Goal: Transaction & Acquisition: Subscribe to service/newsletter

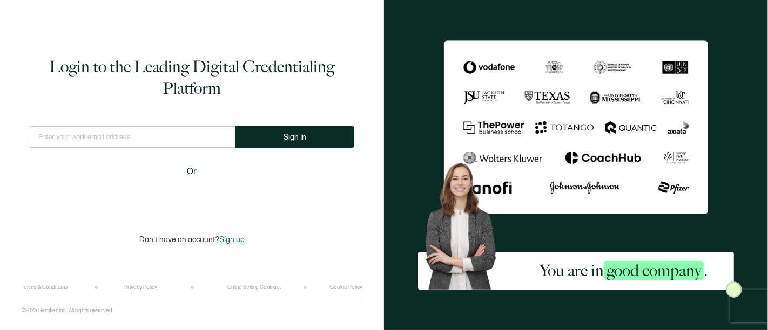
click at [141, 146] on input "text" at bounding box center [133, 137] width 206 height 22
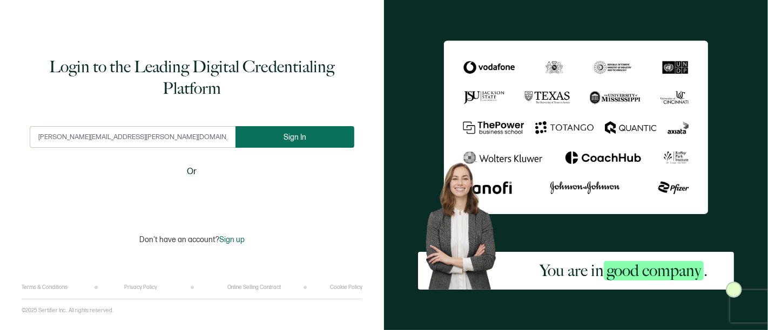
type input "[PERSON_NAME][EMAIL_ADDRESS][PERSON_NAME][DOMAIN_NAME]"
click at [315, 139] on button "Sign In" at bounding box center [294, 137] width 119 height 22
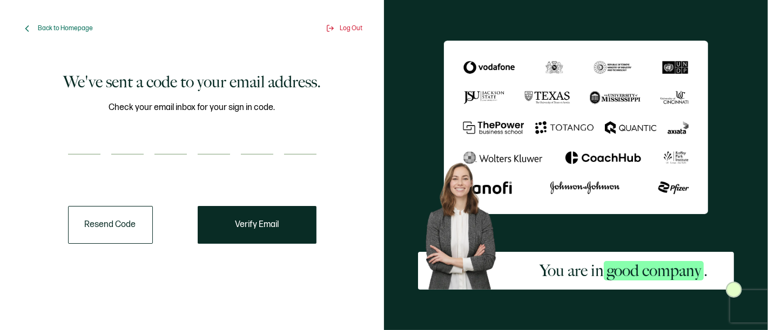
click at [80, 149] on input "number" at bounding box center [84, 144] width 32 height 22
paste input "4"
type input "4"
type input "9"
type input "7"
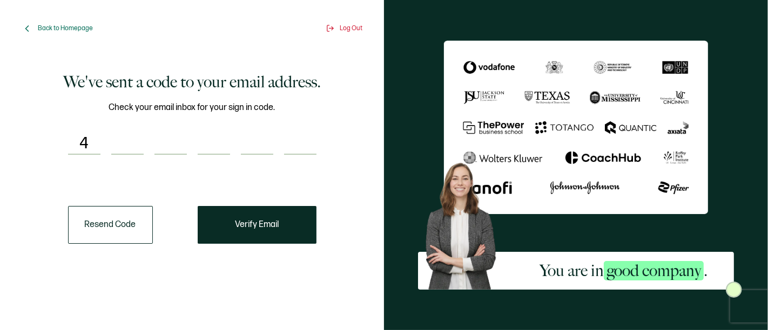
type input "2"
type input "1"
type input "9"
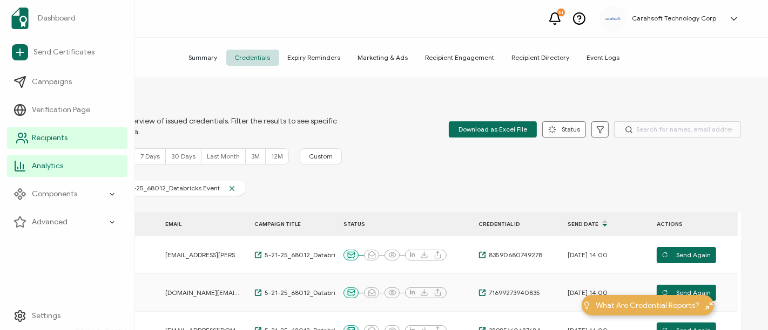
click at [60, 137] on span "Recipients" at bounding box center [50, 138] width 36 height 11
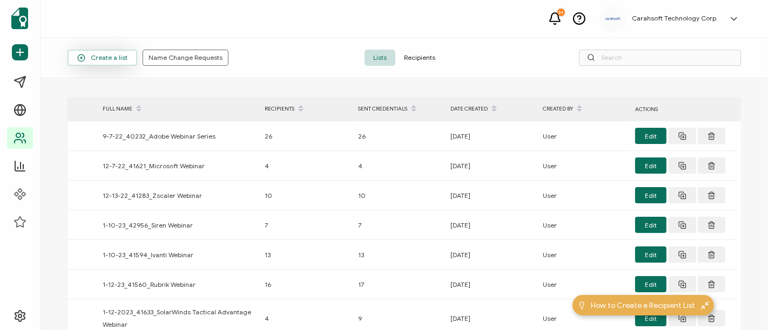
click at [102, 55] on span "Create a list" at bounding box center [102, 58] width 50 height 8
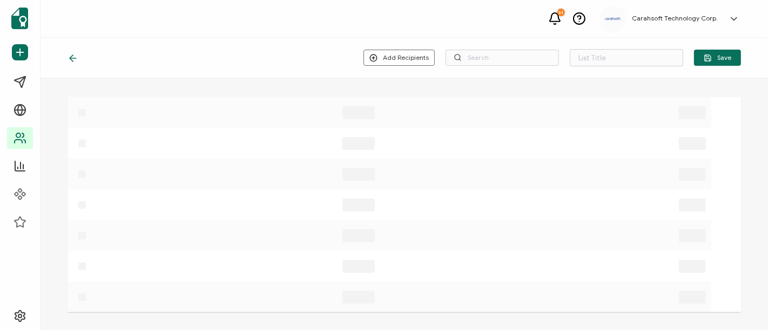
type input "List 1639"
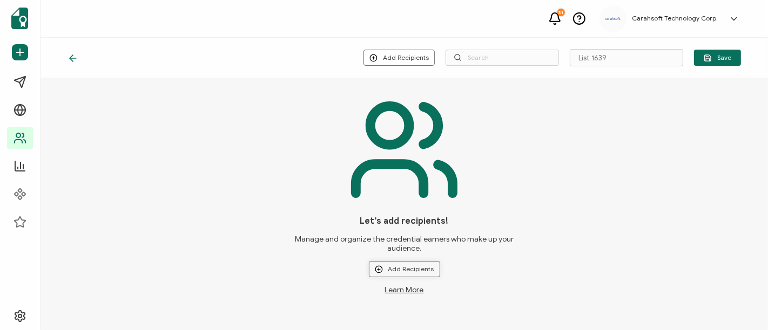
click at [398, 274] on button "Add Recipients" at bounding box center [404, 269] width 71 height 16
click at [417, 217] on li "Upload New Recipients" at bounding box center [420, 224] width 100 height 18
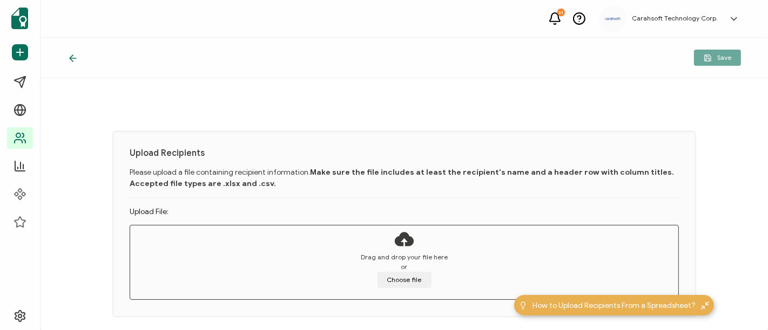
click at [612, 70] on div "Save" at bounding box center [403, 58] width 727 height 40
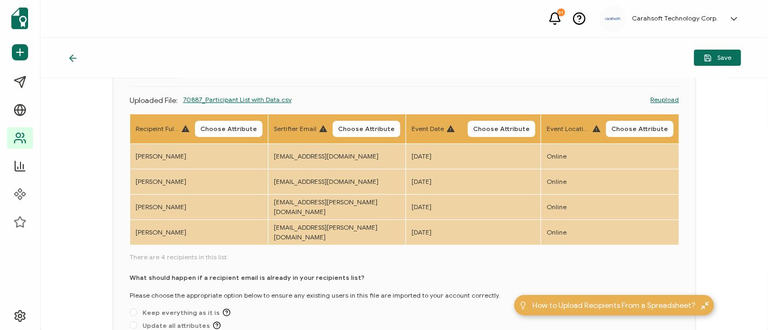
scroll to position [84, 0]
click at [238, 124] on button "Choose Attribute" at bounding box center [228, 129] width 67 height 16
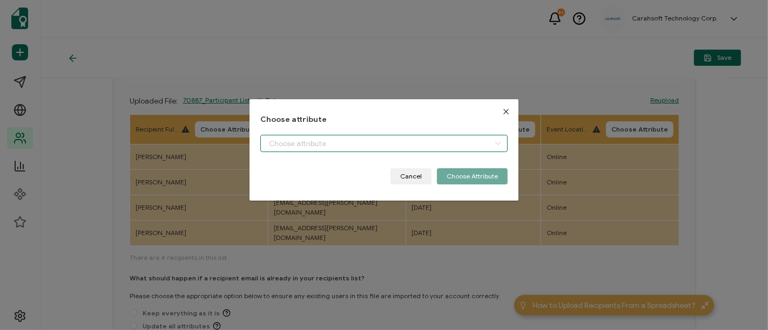
click at [300, 141] on input "dialog" at bounding box center [383, 143] width 247 height 17
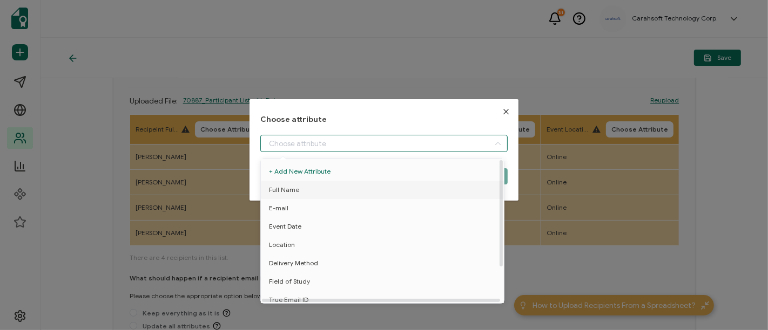
click at [291, 191] on span "Full Name" at bounding box center [284, 190] width 30 height 18
type input "Full Name"
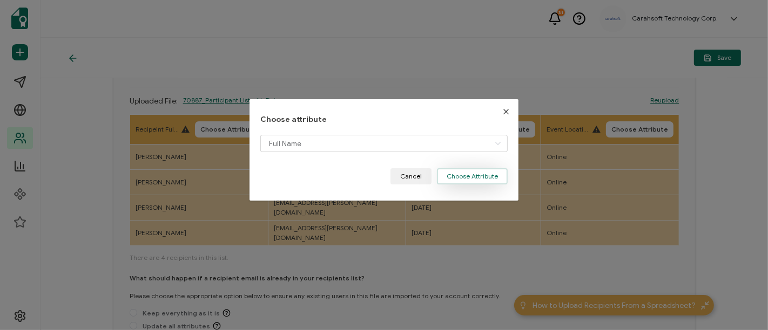
click at [470, 176] on button "Choose Attribute" at bounding box center [472, 176] width 71 height 16
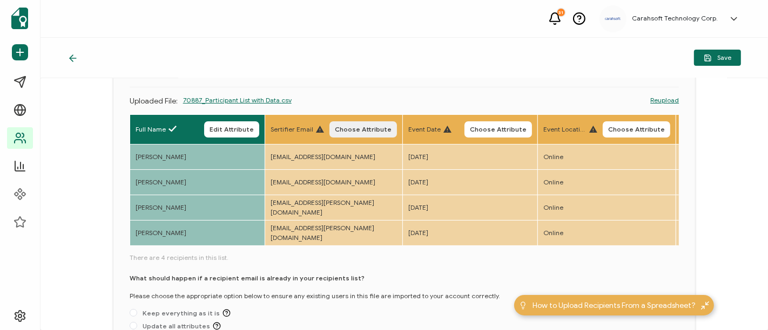
click at [367, 129] on span "Choose Attribute" at bounding box center [363, 129] width 57 height 6
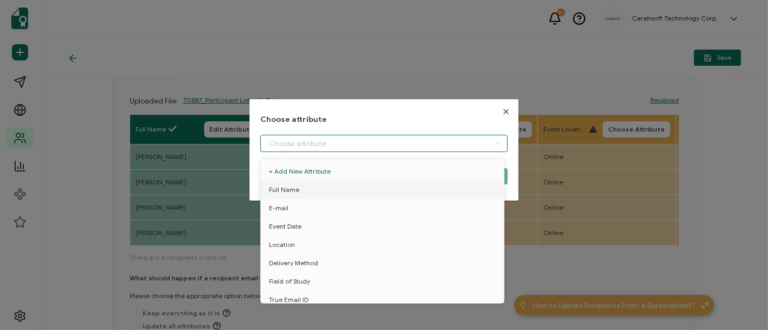
click at [321, 147] on input "dialog" at bounding box center [383, 143] width 247 height 17
click at [285, 209] on span "E-mail" at bounding box center [278, 208] width 19 height 18
type input "E-mail"
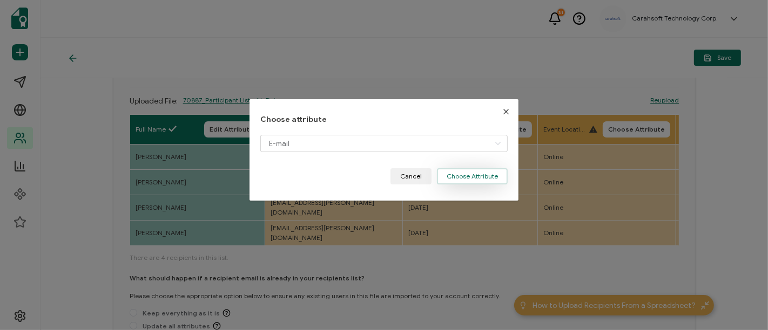
click at [465, 174] on button "Choose Attribute" at bounding box center [472, 176] width 71 height 16
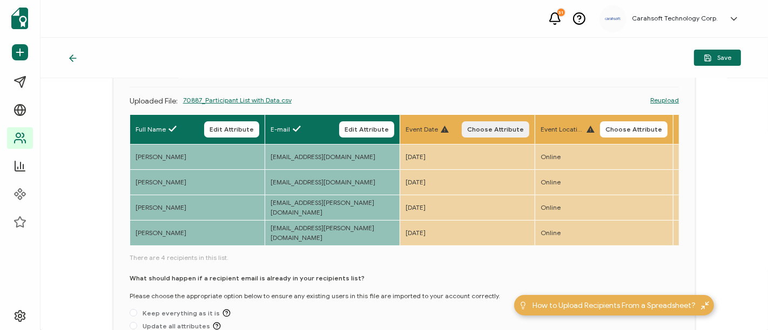
click at [524, 130] on span "Choose Attribute" at bounding box center [495, 129] width 57 height 6
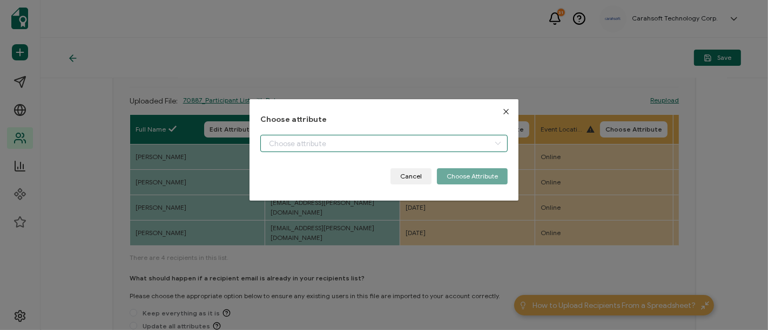
click at [403, 141] on input "dialog" at bounding box center [383, 143] width 247 height 17
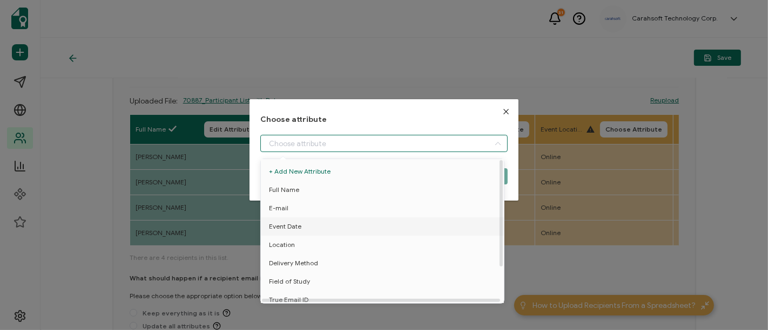
click at [288, 227] on span "Event Date" at bounding box center [285, 227] width 32 height 18
type input "Event Date"
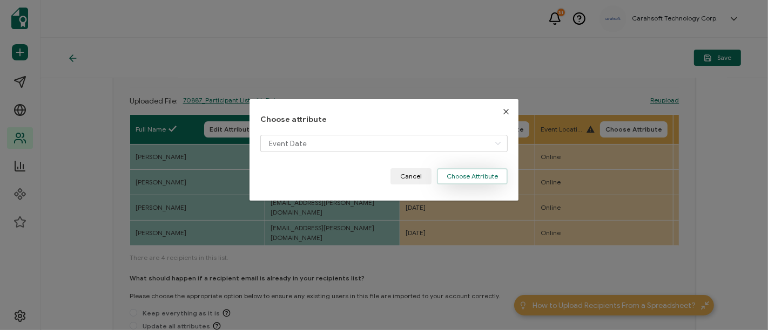
click at [475, 172] on button "Choose Attribute" at bounding box center [472, 176] width 71 height 16
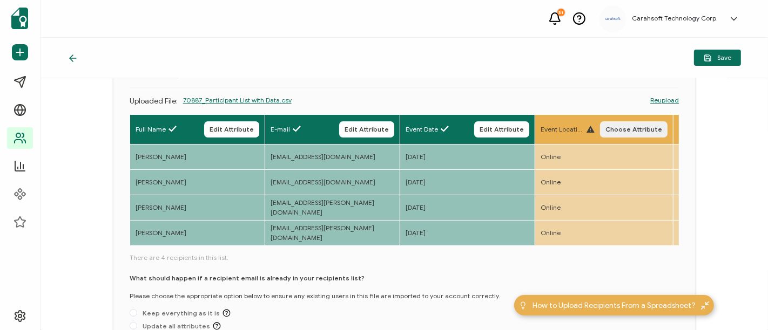
click at [645, 126] on span "Choose Attribute" at bounding box center [633, 129] width 57 height 6
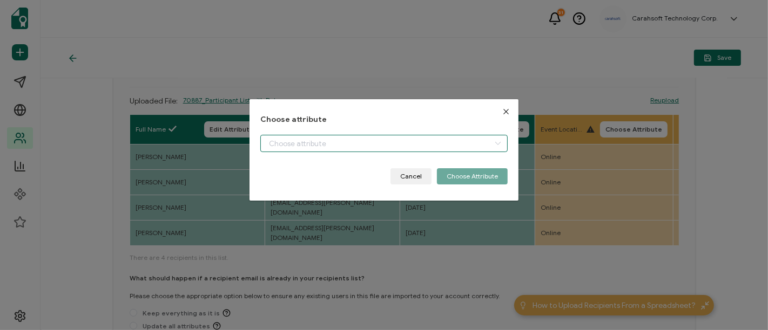
click at [415, 144] on input "dialog" at bounding box center [383, 143] width 247 height 17
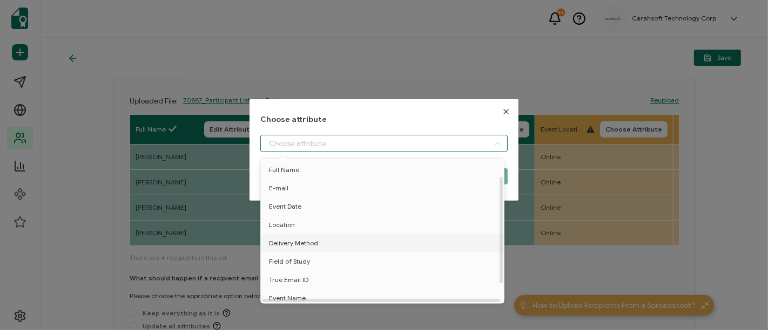
scroll to position [22, 0]
click at [282, 219] on span "Location" at bounding box center [282, 223] width 26 height 18
type input "Location"
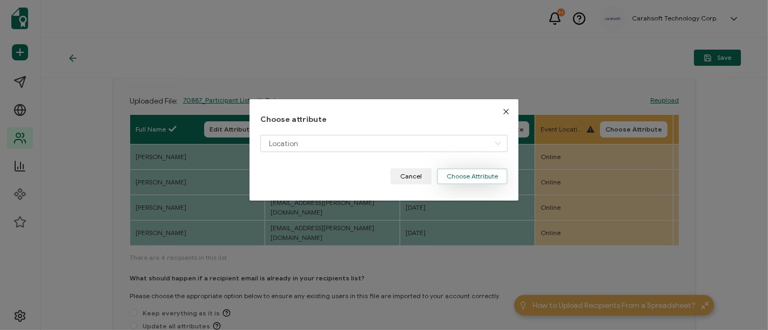
click at [476, 173] on button "Choose Attribute" at bounding box center [472, 176] width 71 height 16
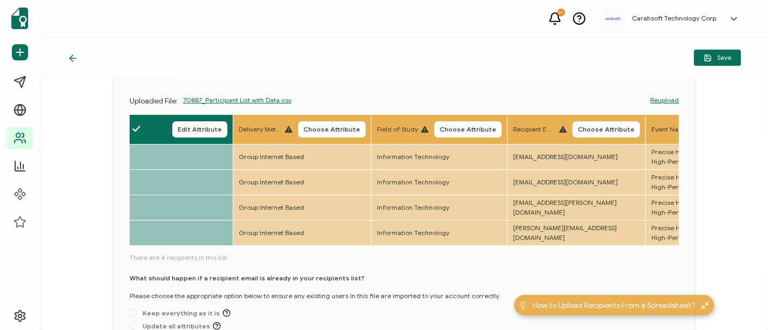
scroll to position [0, 426]
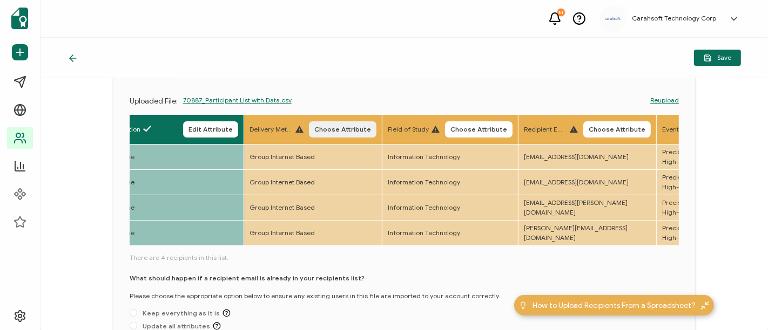
click at [347, 124] on button "Choose Attribute" at bounding box center [342, 129] width 67 height 16
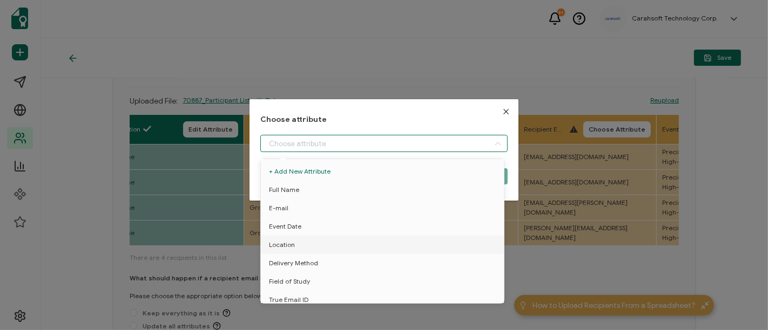
click at [322, 143] on input "dialog" at bounding box center [383, 143] width 247 height 17
click at [297, 260] on span "Delivery Method" at bounding box center [293, 263] width 49 height 18
type input "Delivery Method"
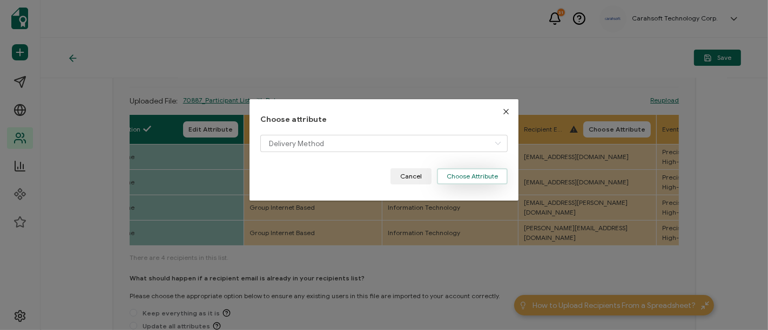
click at [463, 181] on button "Choose Attribute" at bounding box center [472, 176] width 71 height 16
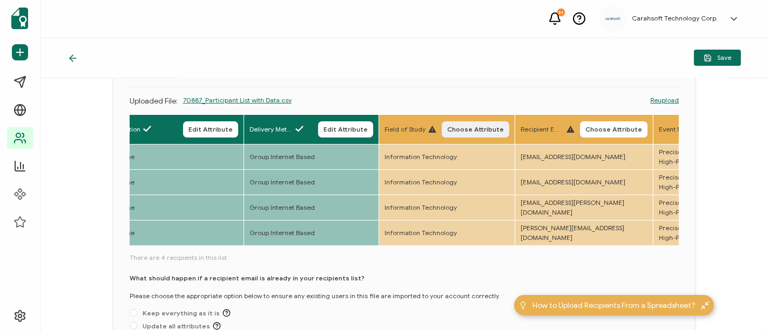
click at [500, 126] on span "Choose Attribute" at bounding box center [475, 129] width 57 height 6
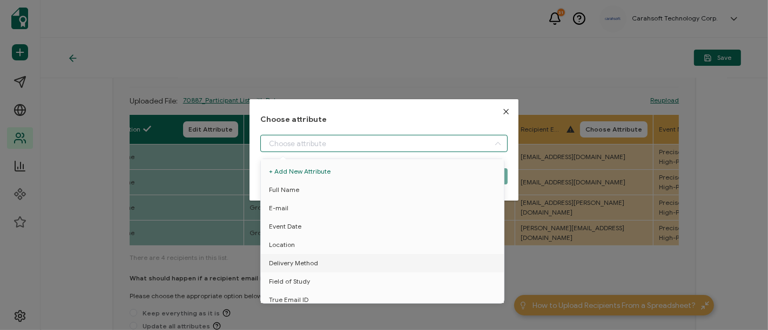
click at [319, 140] on input "dialog" at bounding box center [383, 143] width 247 height 17
click at [313, 280] on li "Field of Study" at bounding box center [384, 282] width 252 height 18
type input "Field of Study"
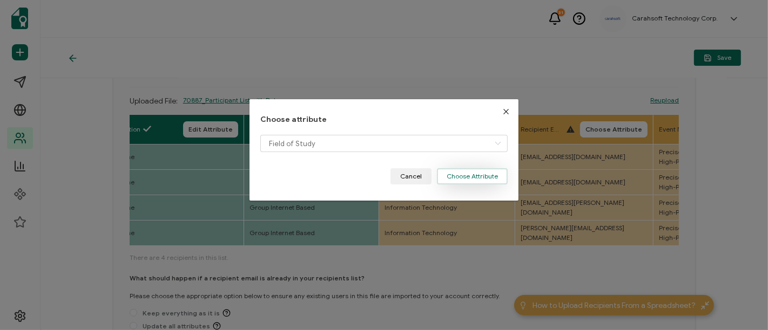
click at [466, 178] on button "Choose Attribute" at bounding box center [472, 176] width 71 height 16
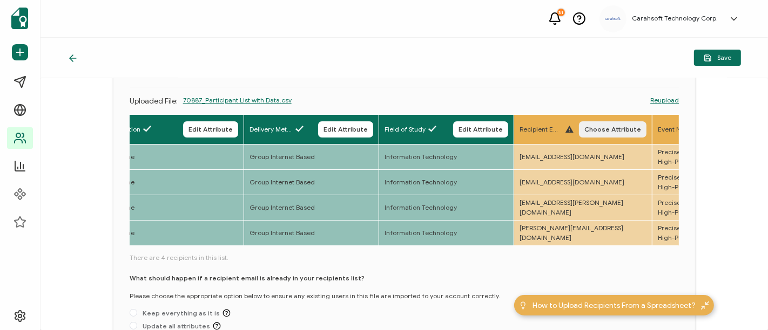
click at [625, 126] on span "Choose Attribute" at bounding box center [612, 129] width 57 height 6
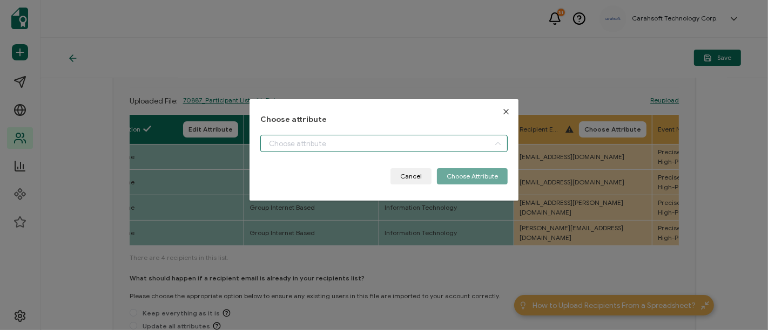
click at [319, 146] on input "dialog" at bounding box center [383, 143] width 247 height 17
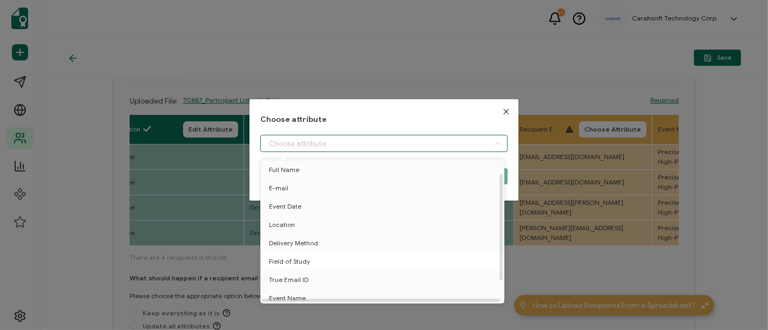
scroll to position [20, 0]
click at [294, 280] on span "True Email ID" at bounding box center [288, 280] width 39 height 18
type input "True Email ID"
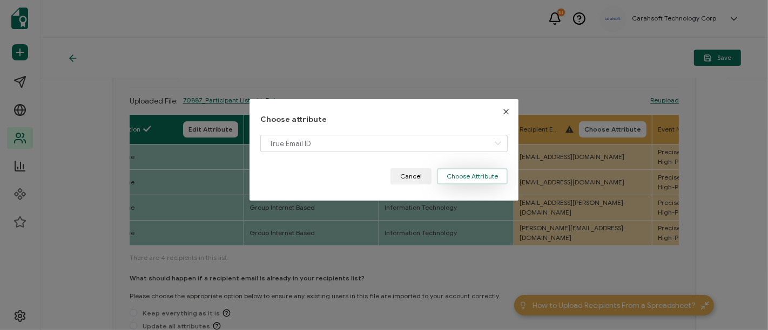
click at [472, 178] on button "Choose Attribute" at bounding box center [472, 176] width 71 height 16
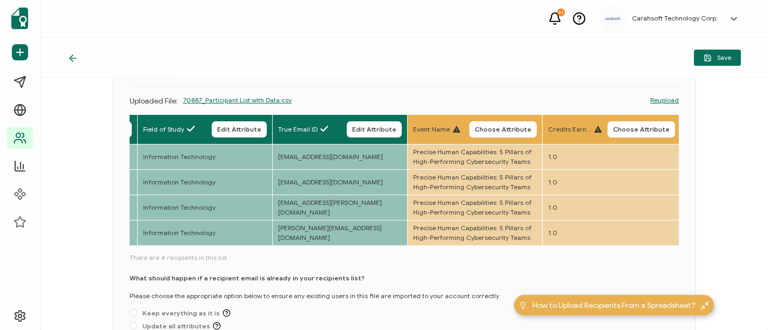
scroll to position [0, 672]
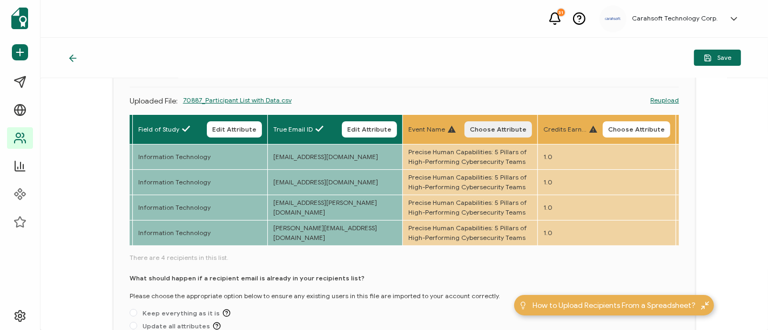
click at [517, 126] on span "Choose Attribute" at bounding box center [498, 129] width 57 height 6
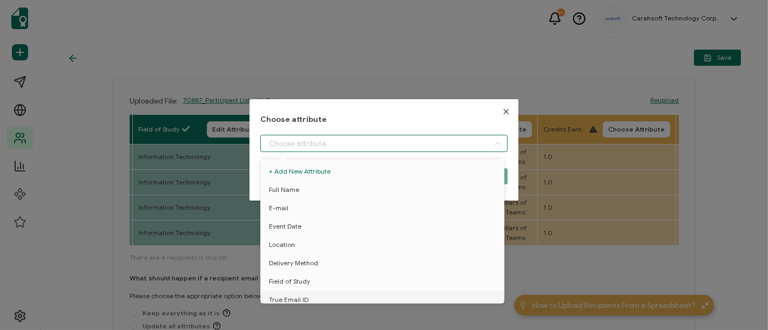
click at [337, 143] on input "dialog" at bounding box center [383, 143] width 247 height 17
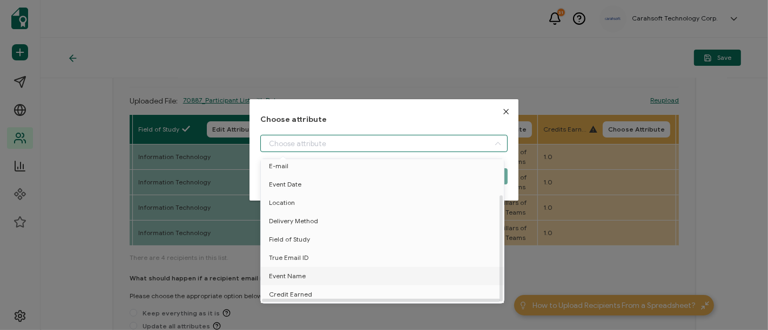
click at [289, 272] on span "Event Name" at bounding box center [287, 276] width 37 height 18
type input "Event Name"
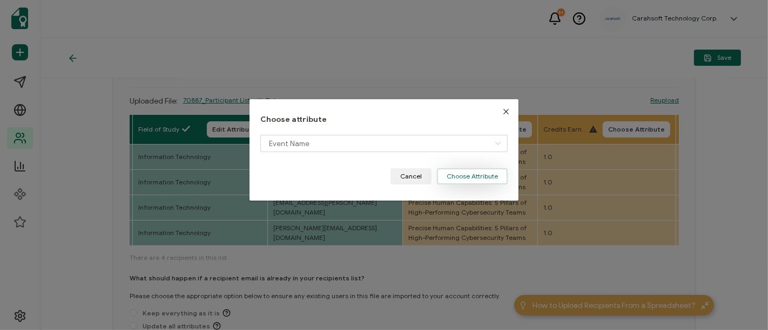
click at [481, 174] on button "Choose Attribute" at bounding box center [472, 176] width 71 height 16
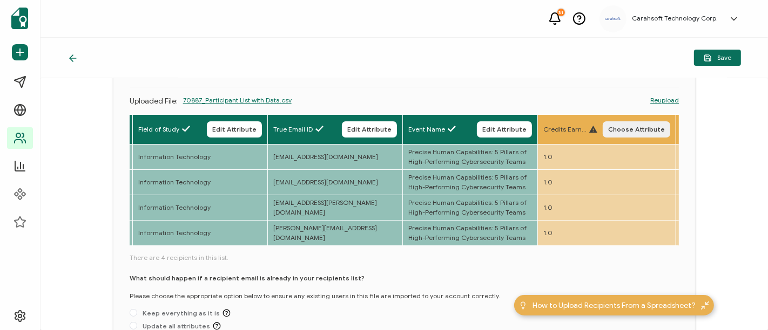
click at [654, 129] on span "Choose Attribute" at bounding box center [636, 129] width 57 height 6
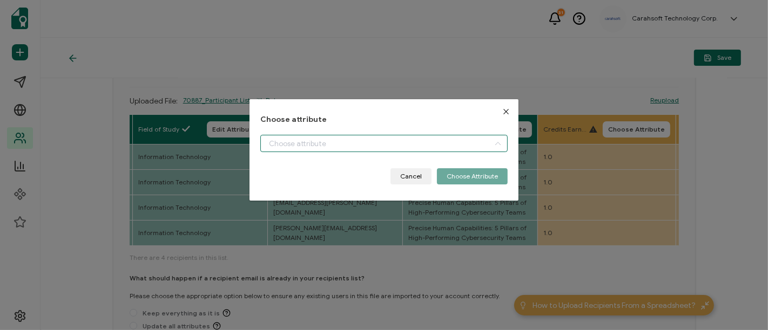
click at [427, 144] on input "dialog" at bounding box center [383, 143] width 247 height 17
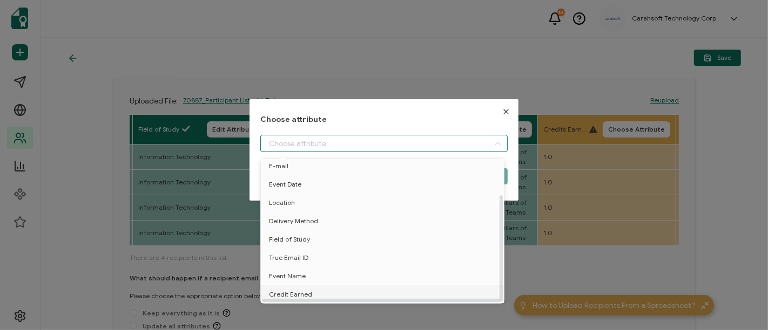
click at [296, 290] on span "Credit Earned" at bounding box center [290, 295] width 43 height 18
type input "Credit Earned"
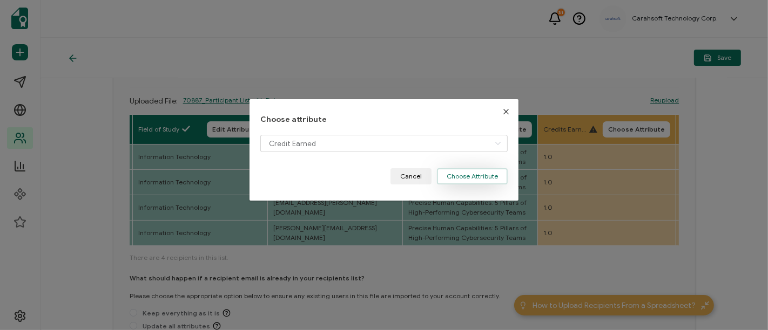
click at [486, 171] on button "Choose Attribute" at bounding box center [472, 176] width 71 height 16
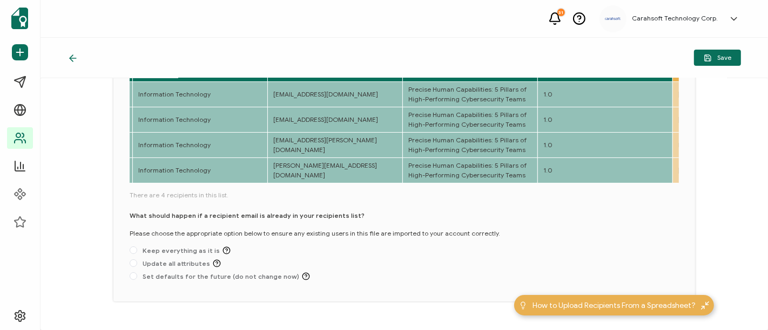
scroll to position [150, 0]
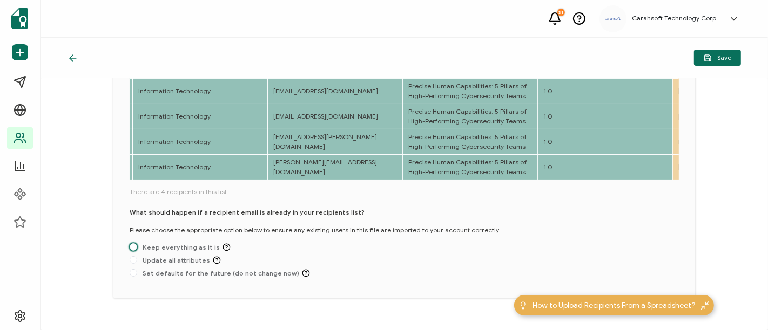
click at [163, 244] on span "Keep everything as it is" at bounding box center [183, 248] width 93 height 8
click at [137, 244] on input "Keep everything as it is" at bounding box center [134, 248] width 8 height 9
radio input "true"
click at [728, 57] on span "Save" at bounding box center [718, 58] width 28 height 8
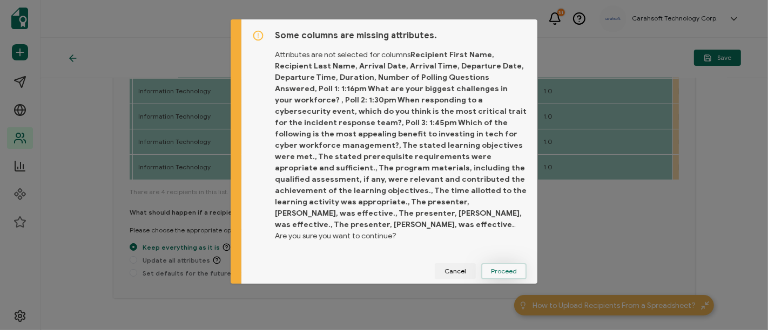
click at [501, 268] on span "Proceed" at bounding box center [504, 271] width 26 height 6
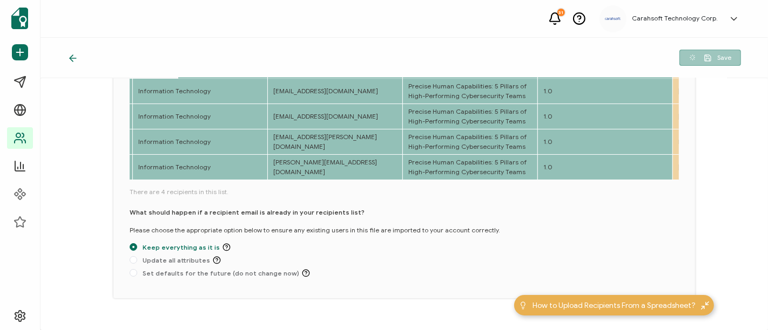
scroll to position [87, 0]
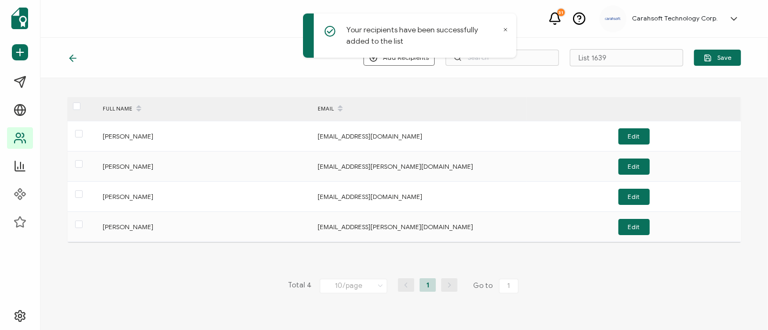
click at [504, 27] on icon at bounding box center [505, 29] width 5 height 5
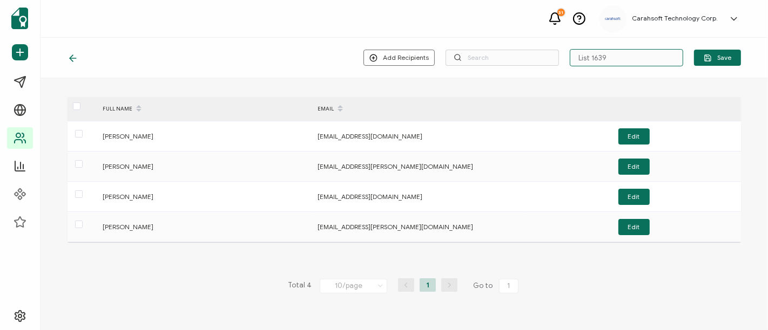
click at [646, 58] on input "List 1639" at bounding box center [626, 57] width 113 height 17
type input "8-19-25_70887_Range Force Webinar"
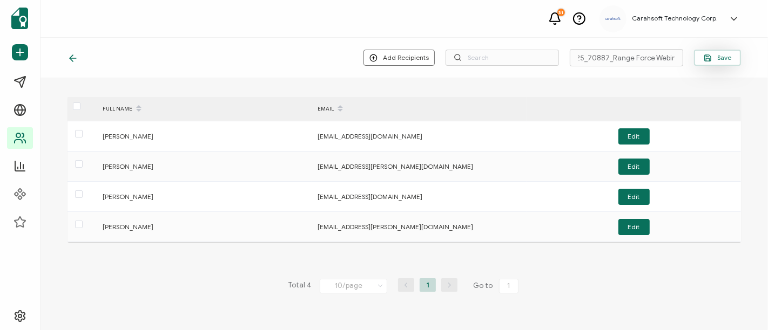
scroll to position [0, 0]
click at [714, 64] on button "Save" at bounding box center [717, 58] width 47 height 16
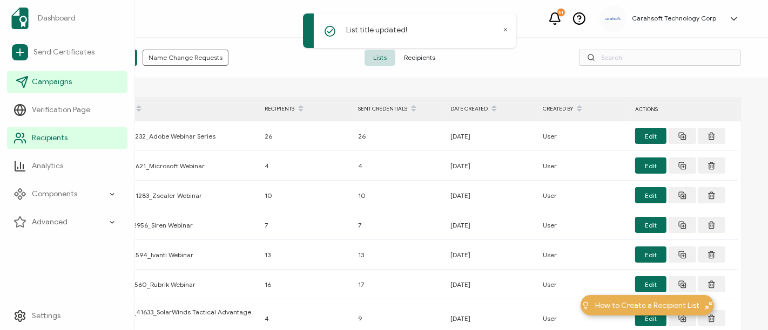
click at [52, 82] on span "Campaigns" at bounding box center [52, 82] width 40 height 11
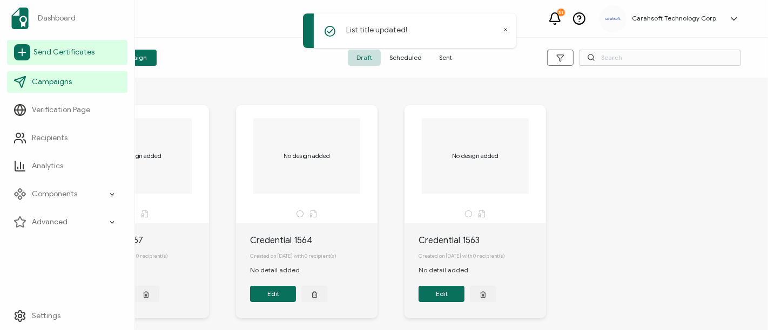
click at [58, 56] on span "Send Certificates" at bounding box center [63, 52] width 61 height 11
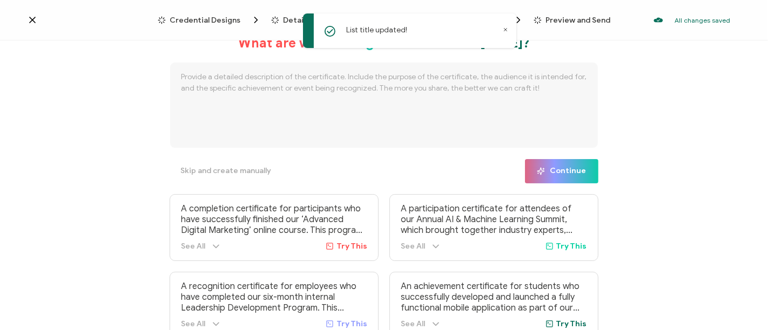
click at [504, 29] on icon at bounding box center [505, 30] width 3 height 3
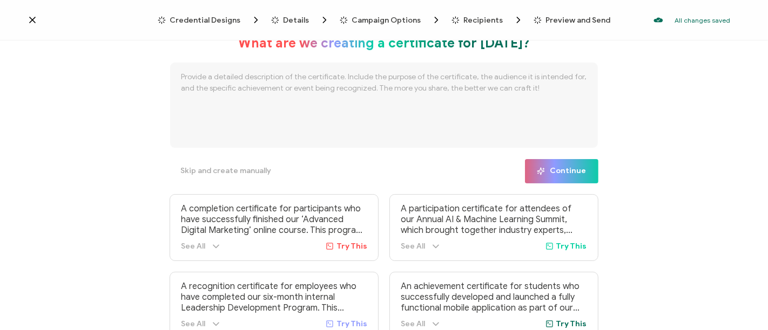
click at [225, 19] on span "Credential Designs" at bounding box center [205, 20] width 71 height 8
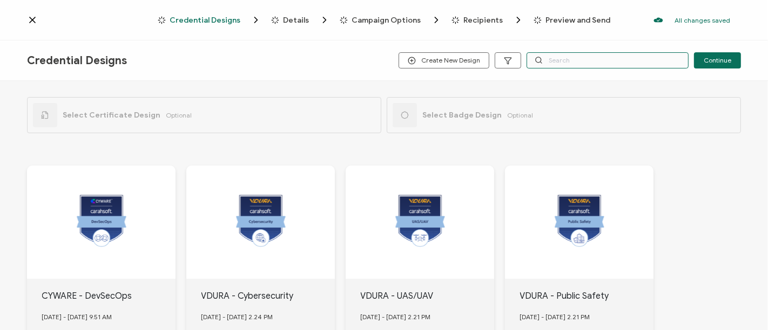
click at [549, 62] on input "text" at bounding box center [607, 60] width 162 height 16
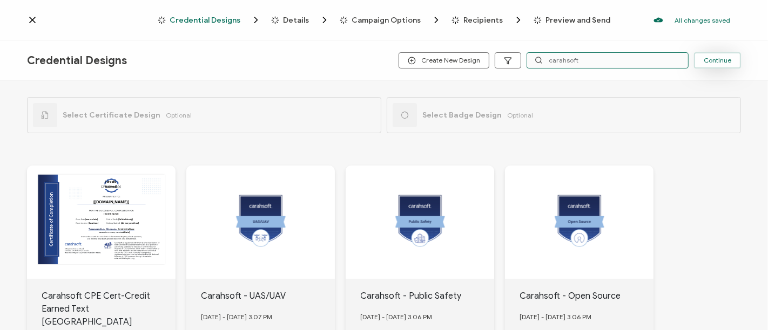
type input "carahsoft"
click at [728, 65] on button "Continue" at bounding box center [717, 60] width 47 height 16
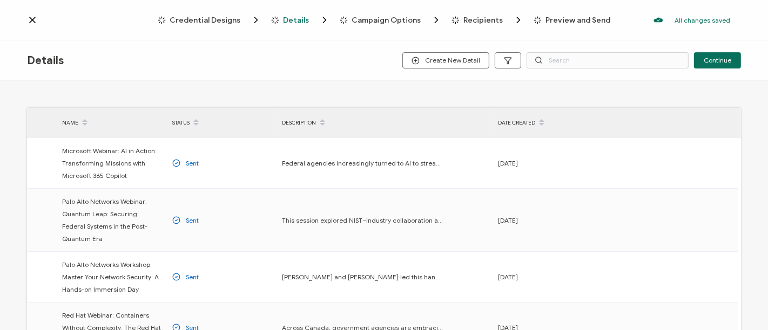
click at [228, 17] on span "Credential Designs" at bounding box center [205, 20] width 71 height 8
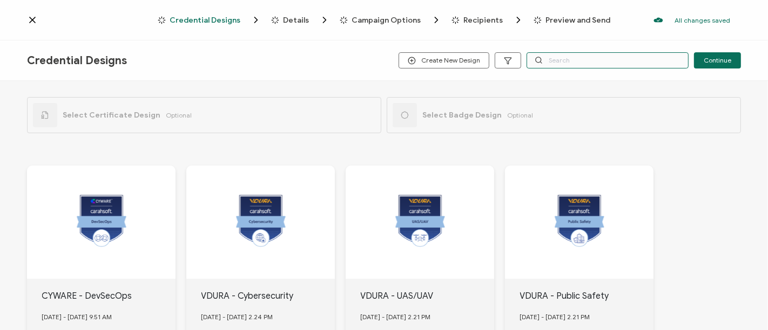
click at [581, 62] on input "text" at bounding box center [607, 60] width 162 height 16
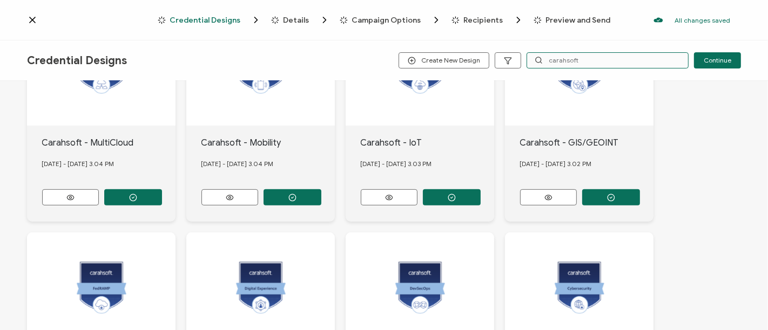
scroll to position [409, 0]
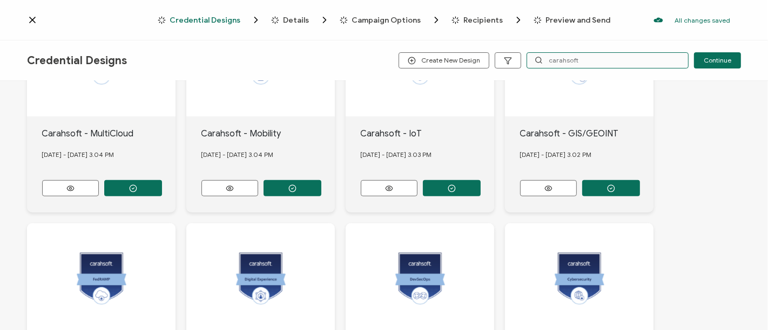
type input "carahsoft"
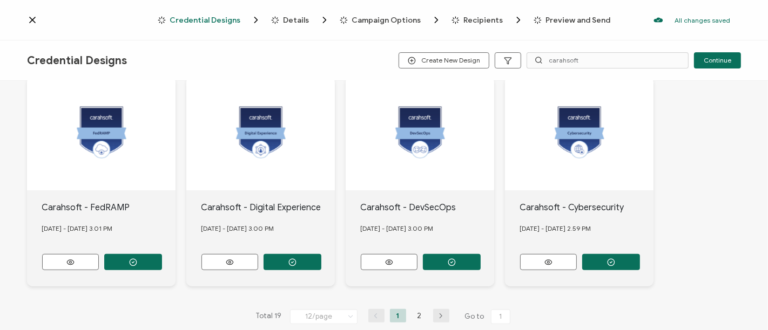
click at [417, 309] on li "2" at bounding box center [419, 315] width 16 height 13
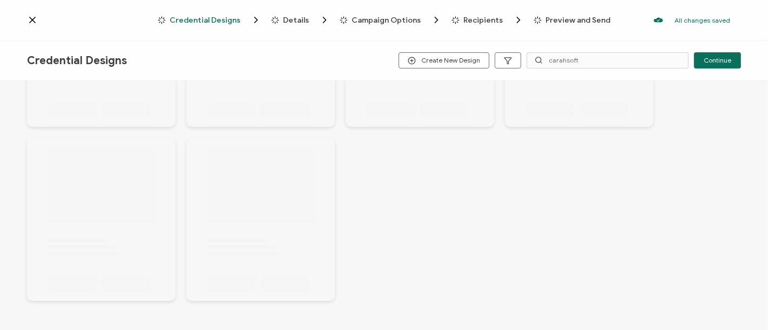
scroll to position [336, 0]
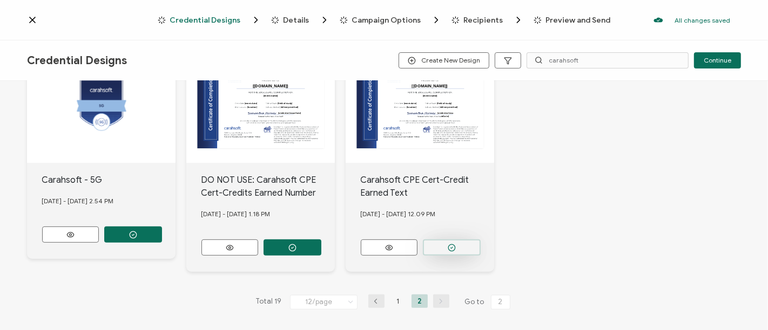
click at [456, 240] on button "button" at bounding box center [452, 248] width 58 height 16
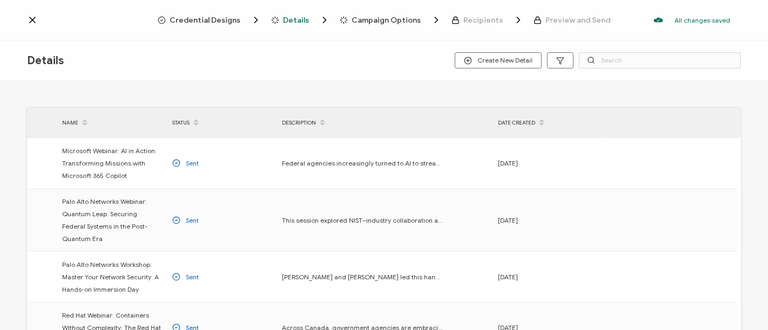
click at [229, 18] on span "Credential Designs" at bounding box center [205, 20] width 71 height 8
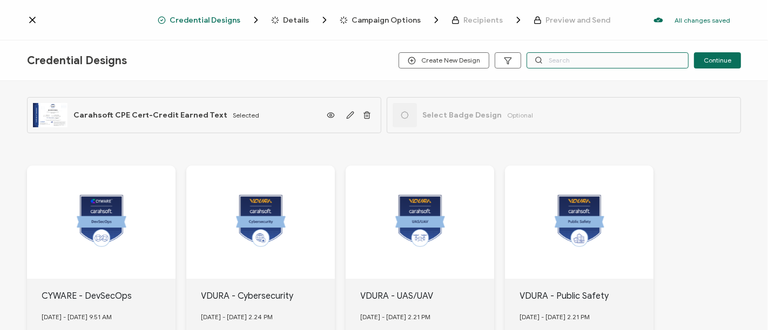
click at [569, 62] on input "text" at bounding box center [607, 60] width 162 height 16
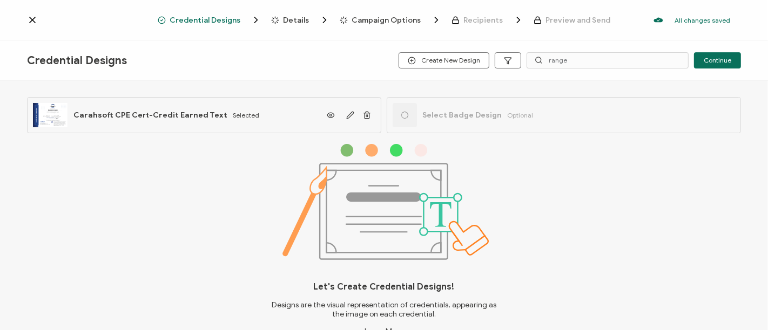
click at [668, 178] on div "The recipient’s full name, which will be automatically filled based on the info…" at bounding box center [384, 207] width 768 height 252
click at [606, 59] on input "range" at bounding box center [607, 60] width 162 height 16
type input "r"
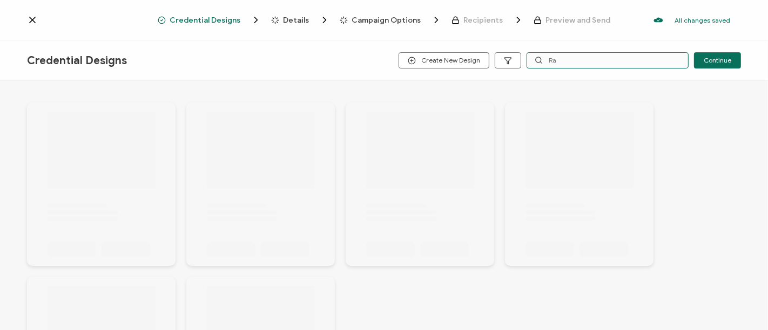
type input "R"
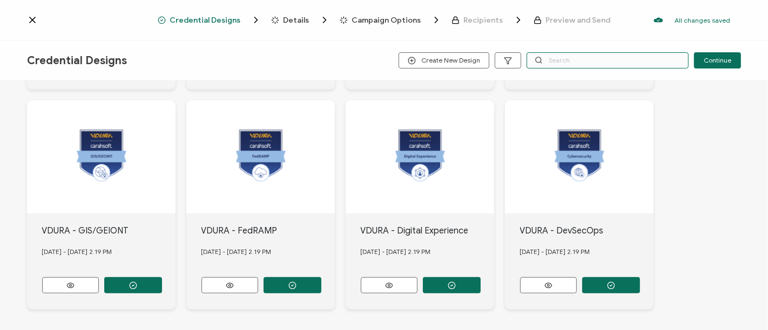
scroll to position [542, 0]
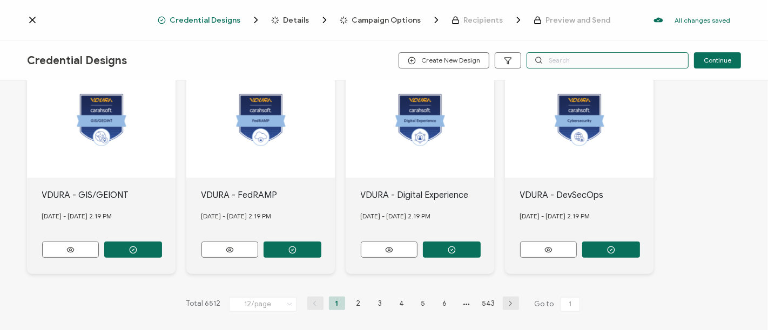
click at [590, 60] on input "text" at bounding box center [607, 60] width 162 height 16
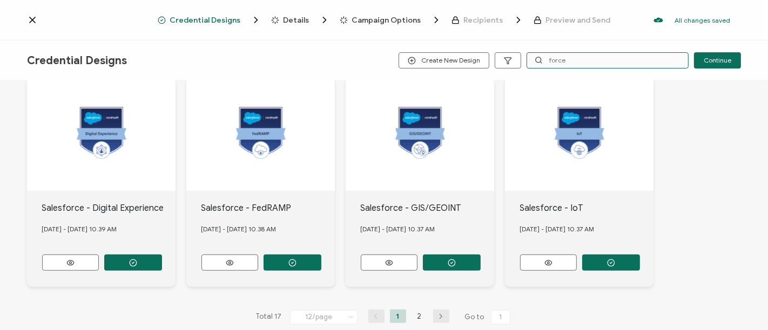
scroll to position [605, 0]
type input "f"
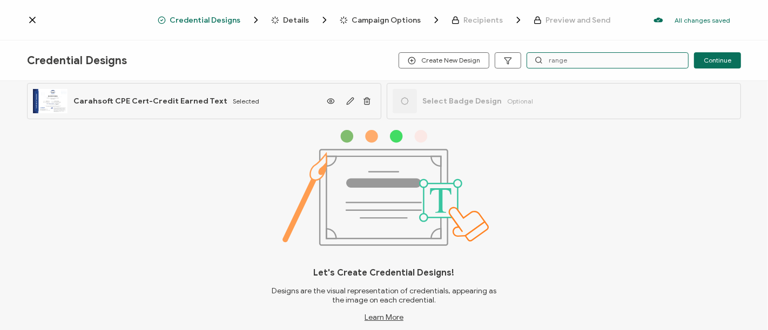
scroll to position [13, 0]
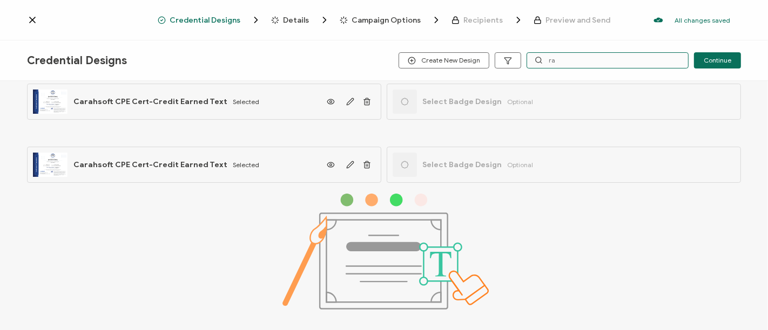
type input "r"
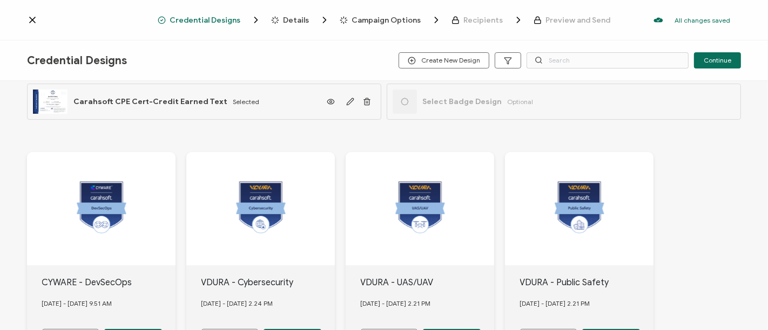
click at [292, 17] on span "Details" at bounding box center [296, 20] width 26 height 8
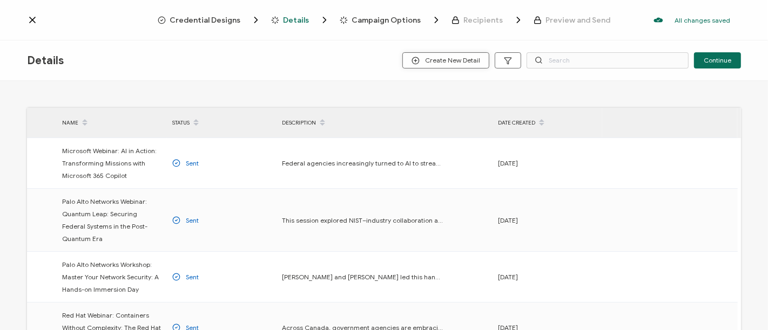
click at [442, 55] on button "Create New Detail" at bounding box center [445, 60] width 87 height 16
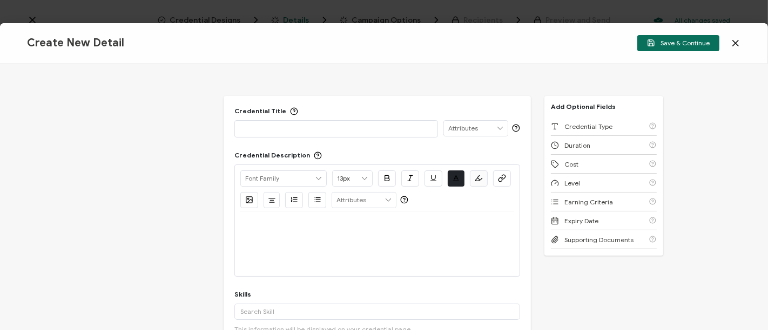
click at [269, 130] on p at bounding box center [336, 128] width 192 height 11
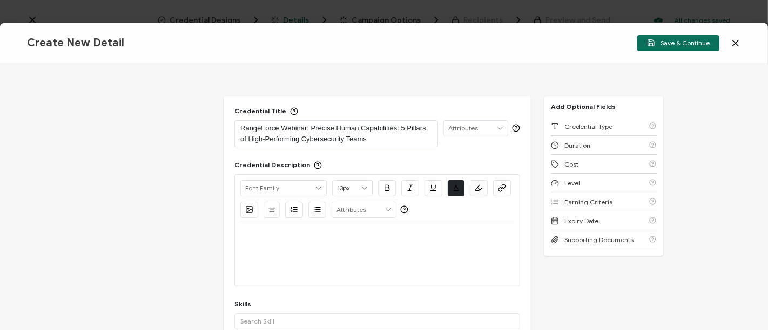
click at [296, 279] on div at bounding box center [377, 253] width 274 height 65
click at [297, 261] on div at bounding box center [377, 253] width 274 height 65
click at [293, 241] on div at bounding box center [377, 234] width 274 height 26
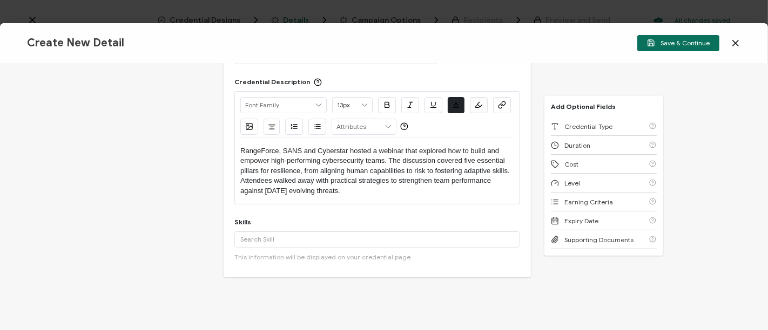
scroll to position [105, 0]
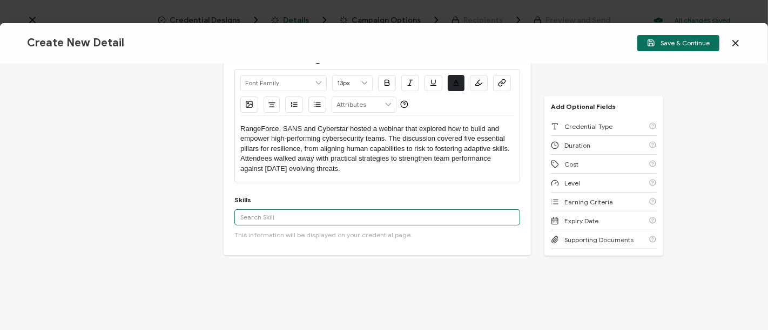
click at [377, 214] on input "text" at bounding box center [377, 217] width 286 height 16
paste input "Cybersecurity posture"
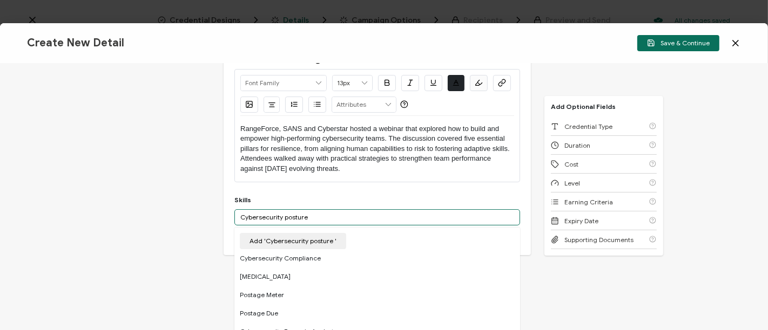
click at [285, 217] on input "Cybersecurity posture" at bounding box center [377, 217] width 286 height 16
type input "Cybersecurity Posture"
click at [312, 236] on button "Add 'Cybersecurity Posture '" at bounding box center [293, 241] width 106 height 16
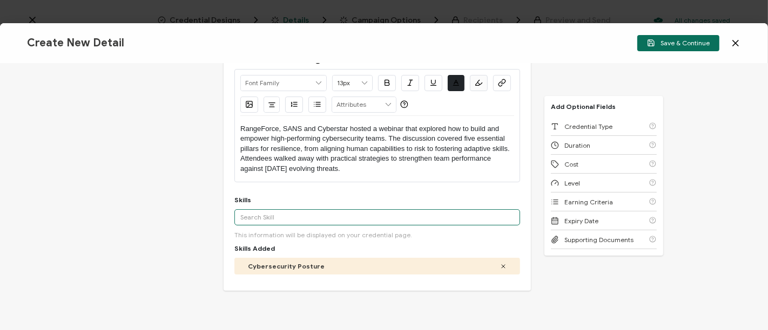
click at [290, 216] on input "text" at bounding box center [377, 217] width 286 height 16
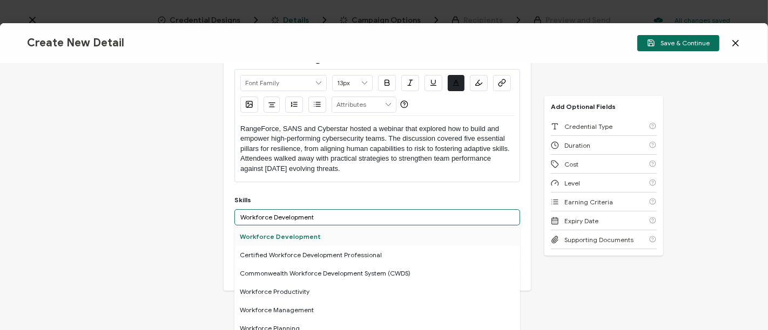
type input "Workforce Development"
click at [287, 229] on div "Workforce Development" at bounding box center [377, 237] width 286 height 18
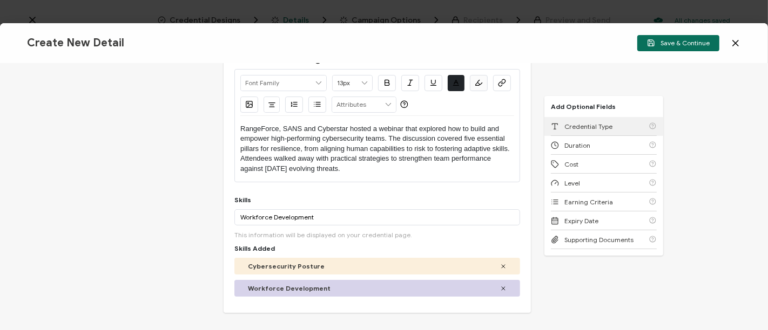
click at [586, 120] on div "Credential Type" at bounding box center [604, 126] width 106 height 19
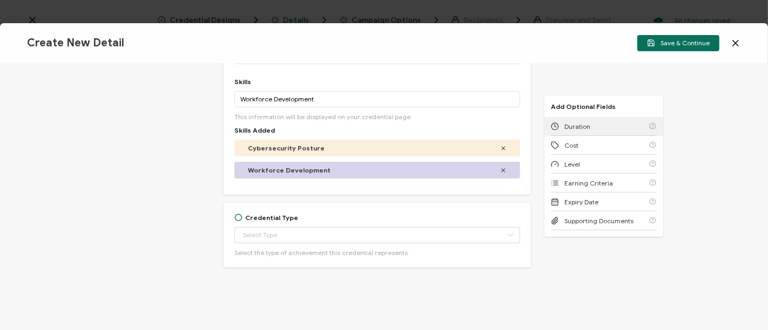
click at [586, 120] on div "Duration" at bounding box center [604, 126] width 106 height 19
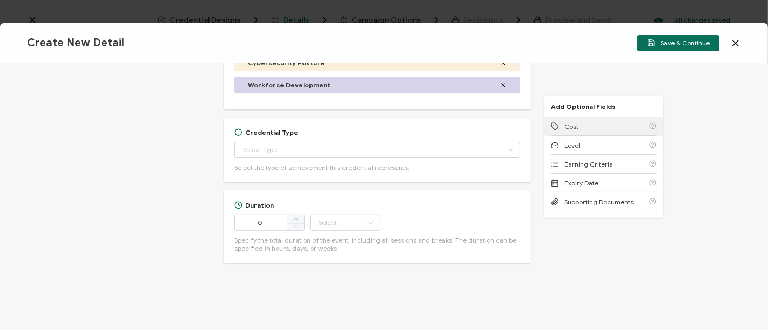
click at [586, 120] on div "Cost" at bounding box center [604, 126] width 106 height 19
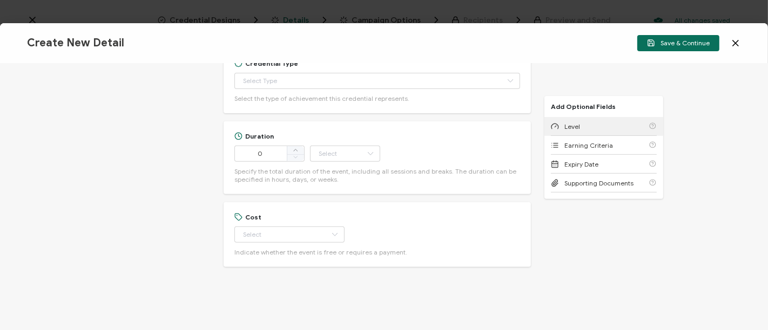
click at [586, 120] on div "Level" at bounding box center [604, 126] width 106 height 19
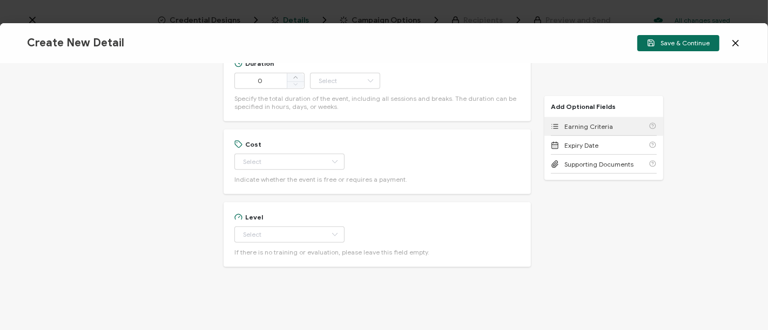
click at [586, 120] on div "Earning Criteria" at bounding box center [604, 126] width 106 height 19
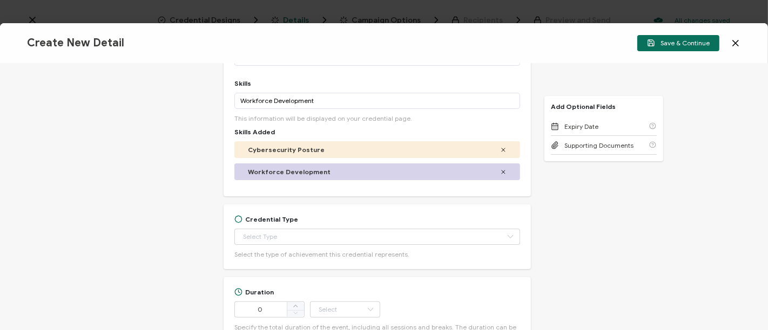
scroll to position [214, 0]
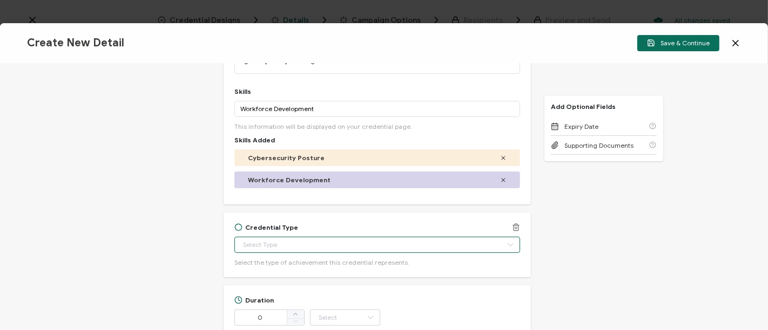
click at [370, 242] on input "text" at bounding box center [377, 245] width 286 height 16
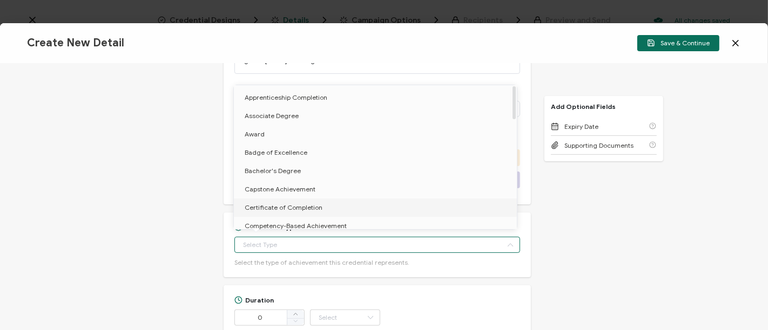
click at [316, 207] on span "Certificate of Completion" at bounding box center [284, 208] width 78 height 8
type input "Certificate of Completion"
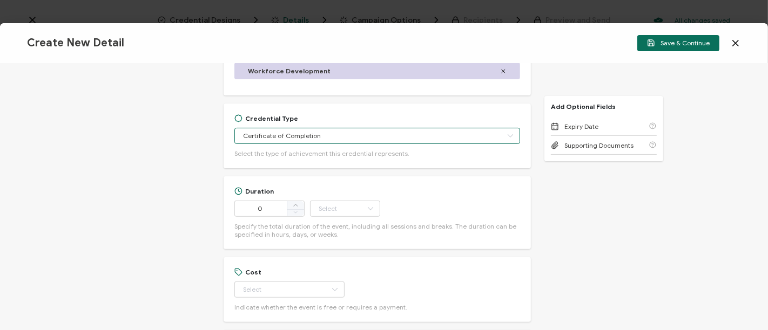
scroll to position [325, 0]
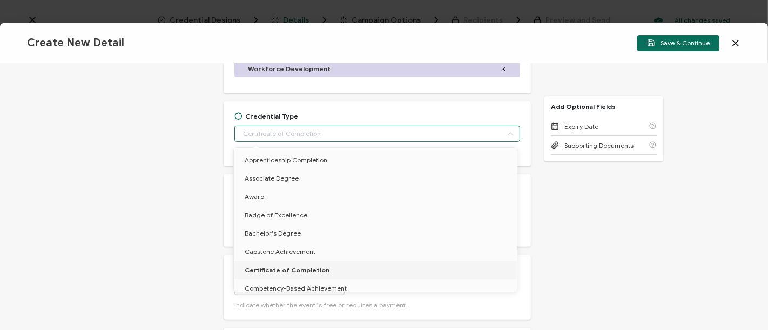
click at [33, 161] on div "Credential Title RangeForce Webinar: Precise Human Capabilities: 5 Pillars of H…" at bounding box center [384, 197] width 768 height 267
type input "Certificate of Completion"
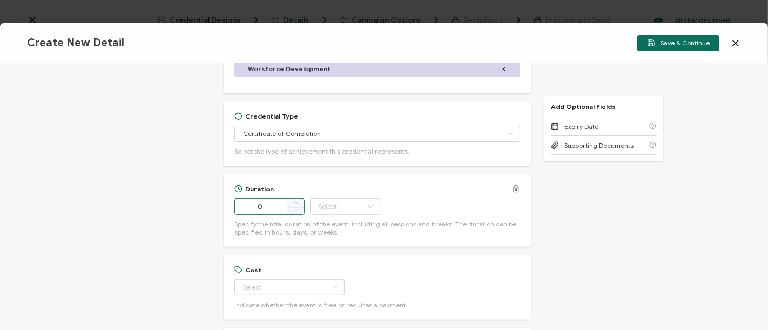
click at [275, 208] on input "0" at bounding box center [269, 207] width 70 height 16
type input "55"
click at [342, 207] on input "text" at bounding box center [345, 207] width 70 height 16
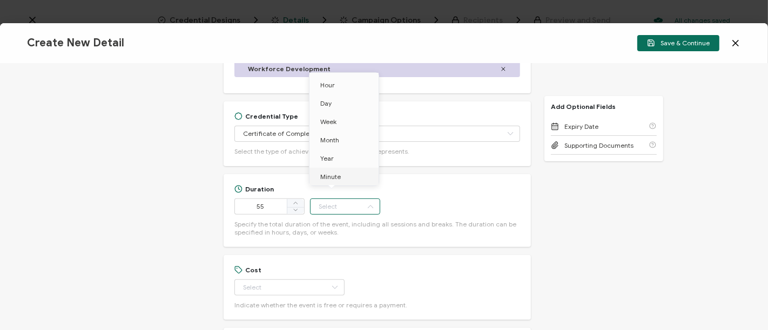
click at [344, 177] on li "Minute" at bounding box center [345, 177] width 73 height 18
type input "Minute"
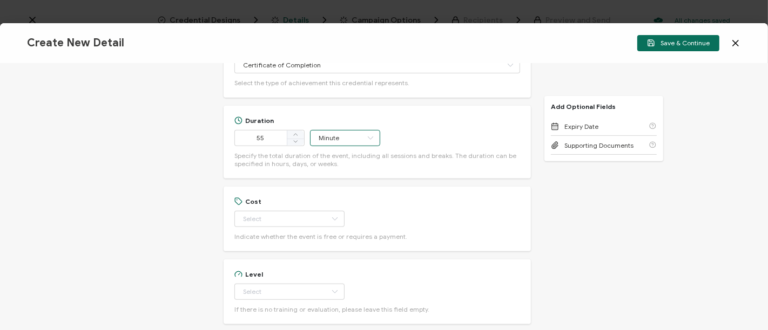
scroll to position [395, 0]
click at [279, 218] on input "text" at bounding box center [289, 218] width 110 height 16
click at [270, 240] on li "Free" at bounding box center [284, 244] width 100 height 18
type input "Free"
click at [299, 285] on input "text" at bounding box center [289, 291] width 110 height 16
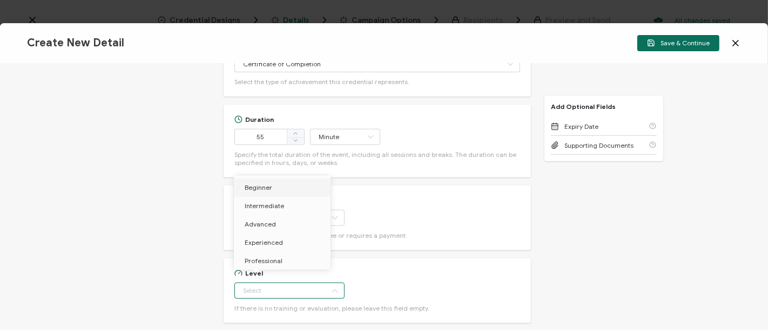
click at [279, 187] on li "Beginner" at bounding box center [284, 188] width 100 height 18
type input "Beginner"
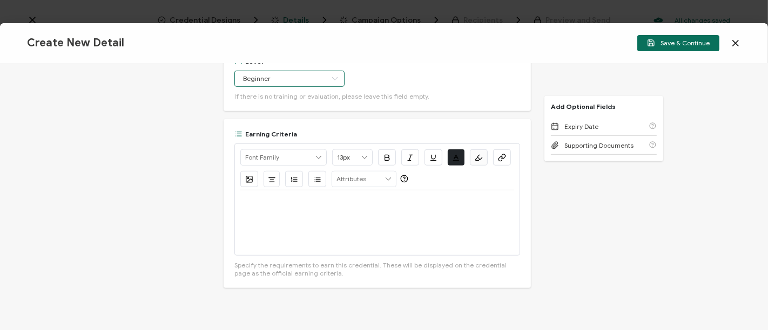
scroll to position [607, 0]
click at [288, 231] on div at bounding box center [377, 222] width 274 height 65
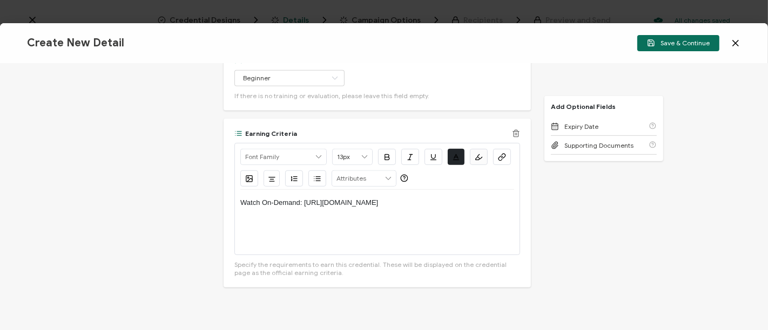
drag, startPoint x: 435, startPoint y: 217, endPoint x: 303, endPoint y: 201, distance: 132.1
click at [303, 201] on div "Watch On-Demand: [URL][DOMAIN_NAME]" at bounding box center [377, 222] width 274 height 65
click at [504, 160] on button "button" at bounding box center [502, 157] width 18 height 16
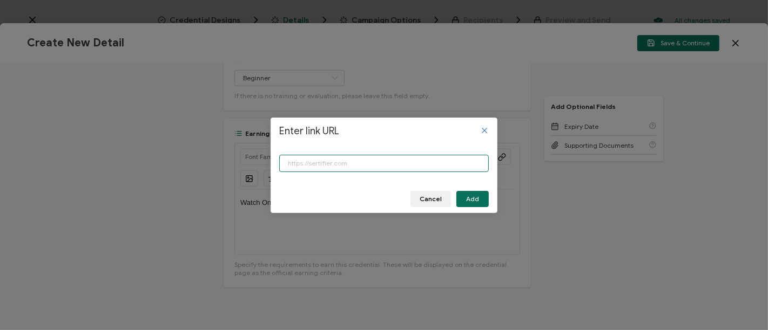
click at [429, 165] on input "Enter link URL" at bounding box center [383, 163] width 209 height 17
paste input "[URL][DOMAIN_NAME]"
type input "[URL][DOMAIN_NAME]"
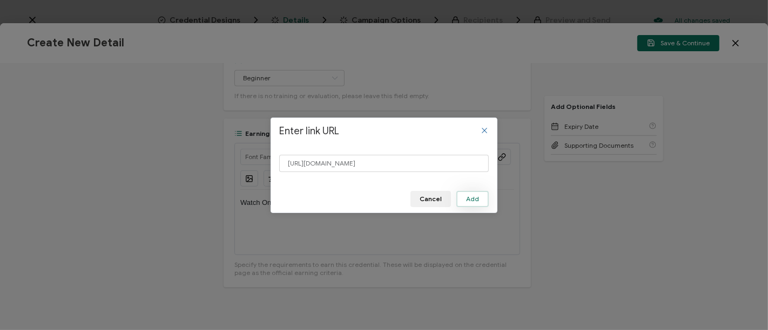
click at [478, 200] on span "Add" at bounding box center [472, 199] width 13 height 6
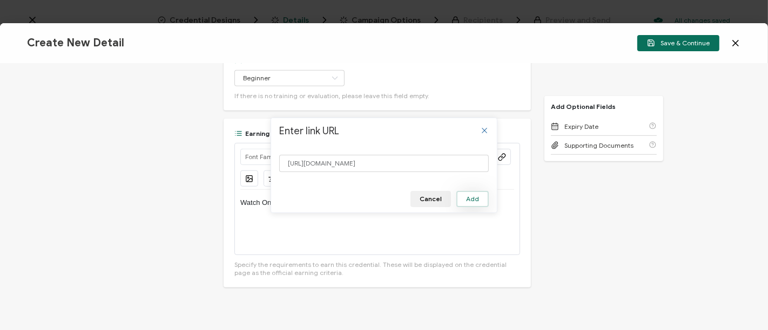
scroll to position [0, 0]
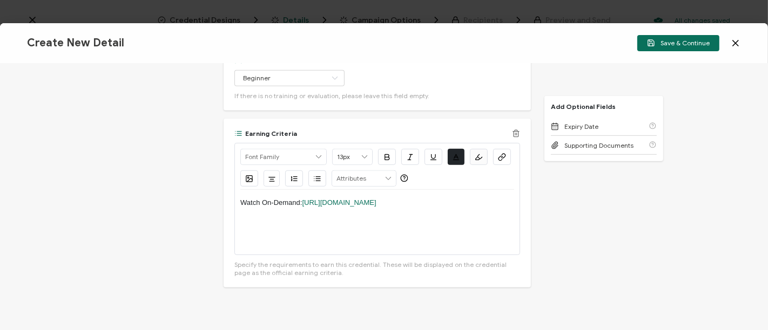
click at [451, 222] on div "Watch On-Demand: [URL][DOMAIN_NAME]" at bounding box center [377, 222] width 274 height 65
click at [434, 218] on div "Watch On-Demand: [URL][DOMAIN_NAME]" at bounding box center [377, 222] width 274 height 65
click at [432, 208] on p "Watch On-Demand: [URL][DOMAIN_NAME]" at bounding box center [377, 203] width 274 height 10
click at [442, 222] on div "Watch On-Demand: [URL][DOMAIN_NAME]" at bounding box center [377, 222] width 274 height 65
click at [694, 40] on span "Save & Continue" at bounding box center [678, 43] width 63 height 8
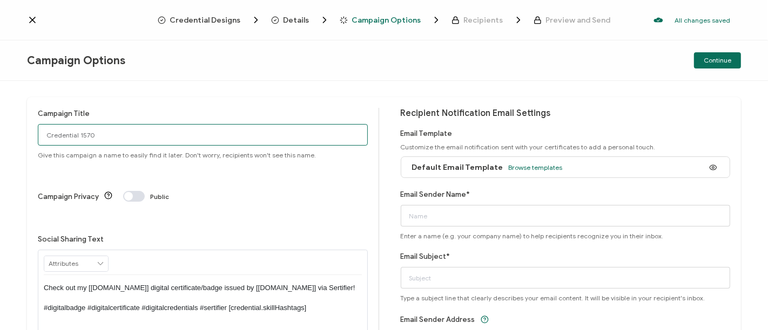
click at [65, 137] on input "Credential 1570" at bounding box center [203, 135] width 330 height 22
drag, startPoint x: 94, startPoint y: 135, endPoint x: 0, endPoint y: 146, distance: 95.1
click at [0, 145] on div "Campaign Title Credential 1570 Give this campaign a name to easily find it late…" at bounding box center [384, 205] width 768 height 249
drag, startPoint x: 161, startPoint y: 134, endPoint x: 15, endPoint y: 133, distance: 145.8
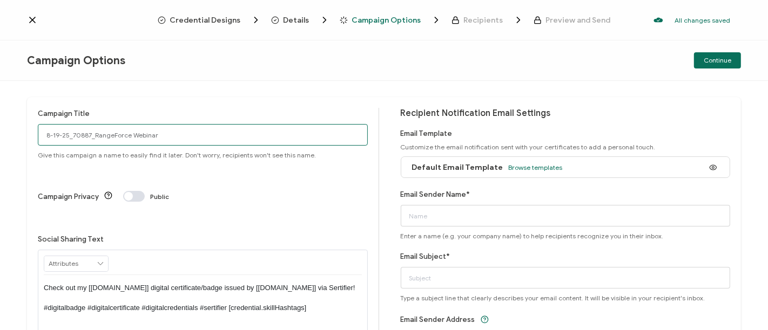
click at [15, 133] on div "Campaign Title 8-19-25_70887_RangeForce Webinar Give this campaign a name to ea…" at bounding box center [384, 205] width 768 height 249
type input "8-19-25_70887_RangeForce Webinar"
click at [431, 282] on input "Email Subject*" at bounding box center [566, 278] width 330 height 22
paste input "8-19-25_70887_RangeForce Webinar"
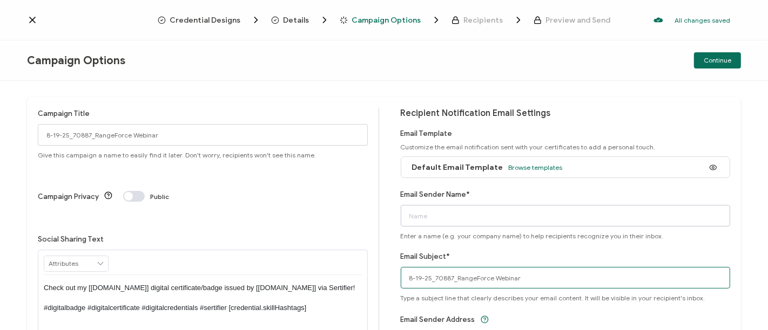
type input "8-19-25_70887_RangeForce Webinar"
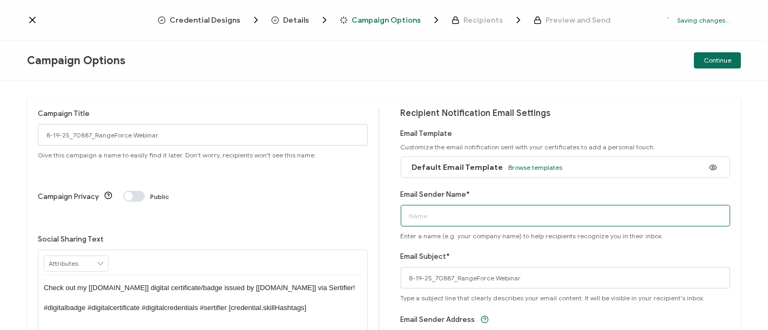
click at [445, 213] on input "Email Sender Name*" at bounding box center [566, 216] width 330 height 22
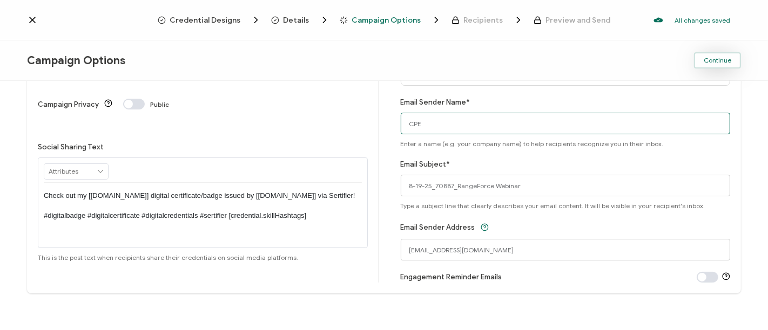
type input "CPE"
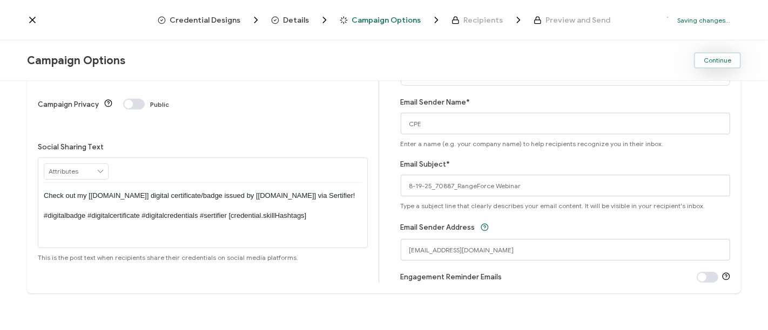
click at [712, 64] on span "Continue" at bounding box center [718, 60] width 28 height 6
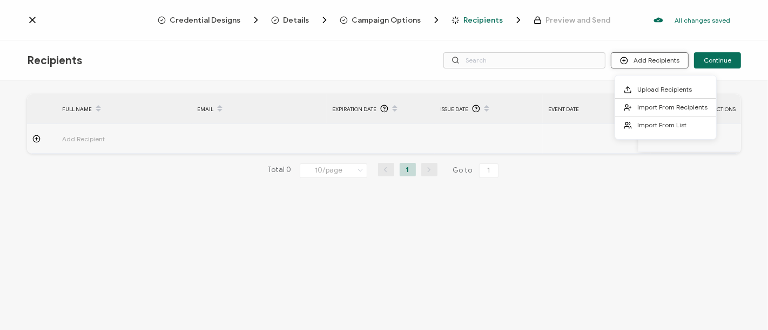
click at [647, 64] on button "Add Recipients" at bounding box center [650, 60] width 78 height 16
drag, startPoint x: 645, startPoint y: 132, endPoint x: 646, endPoint y: 124, distance: 7.7
click at [646, 124] on li "Import From List" at bounding box center [665, 125] width 101 height 17
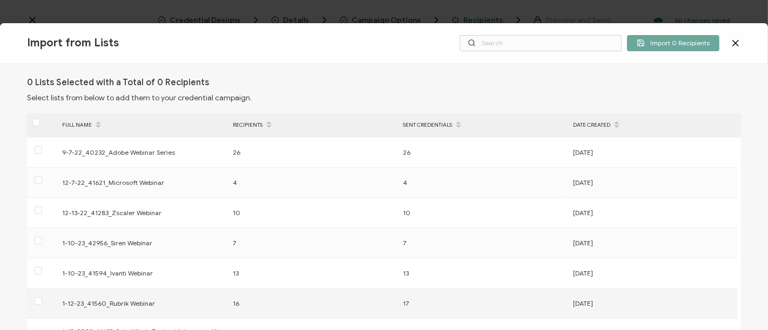
scroll to position [238, 0]
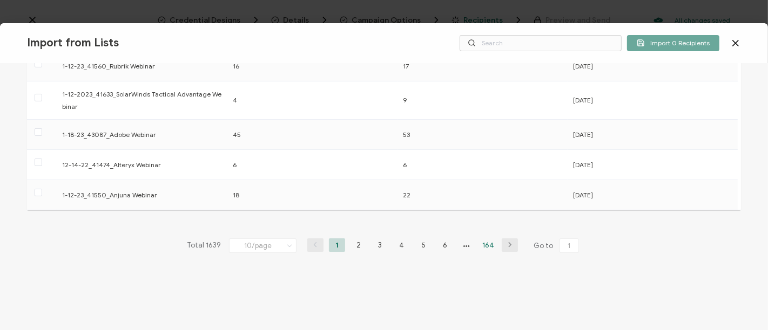
click at [483, 244] on li "164" at bounding box center [488, 245] width 16 height 13
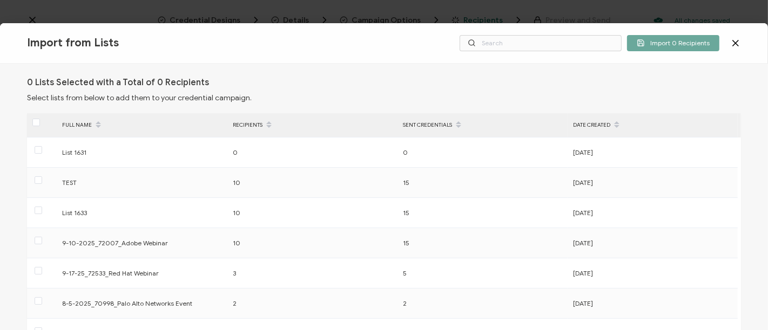
scroll to position [200, 0]
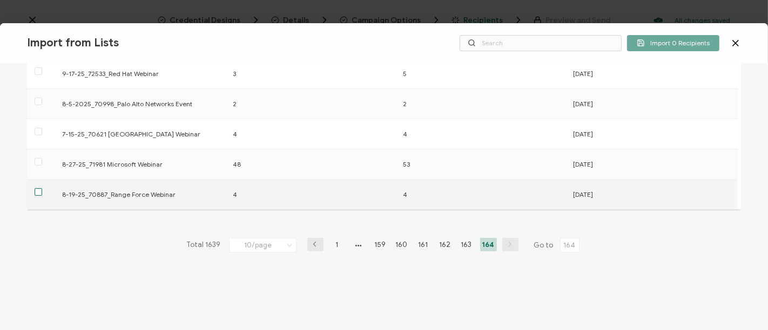
click at [40, 191] on span at bounding box center [39, 192] width 8 height 8
click at [42, 188] on input "checkbox" at bounding box center [42, 188] width 0 height 0
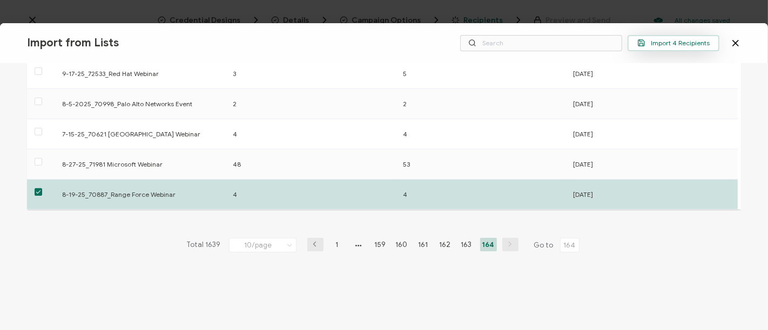
click at [682, 39] on span "Import 4 Recipients" at bounding box center [673, 43] width 72 height 8
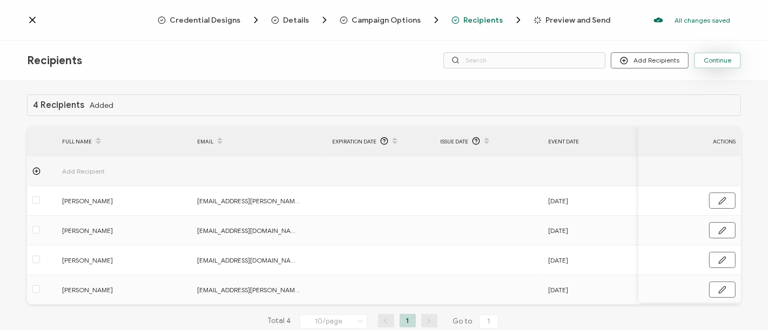
click at [713, 61] on span "Continue" at bounding box center [718, 60] width 28 height 6
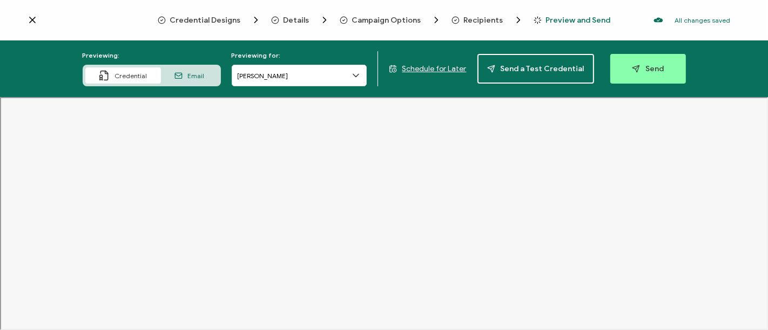
click at [36, 18] on icon at bounding box center [32, 20] width 11 height 11
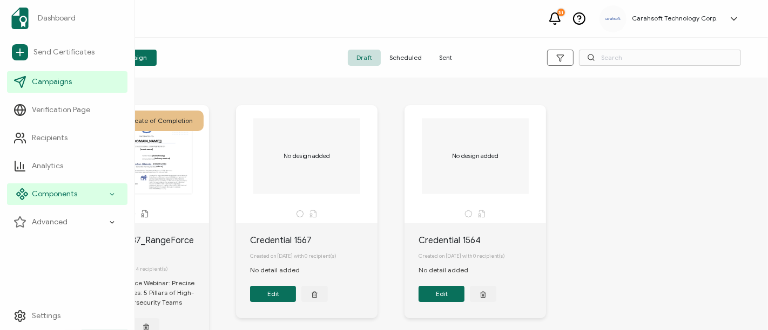
click at [109, 193] on icon at bounding box center [112, 194] width 7 height 12
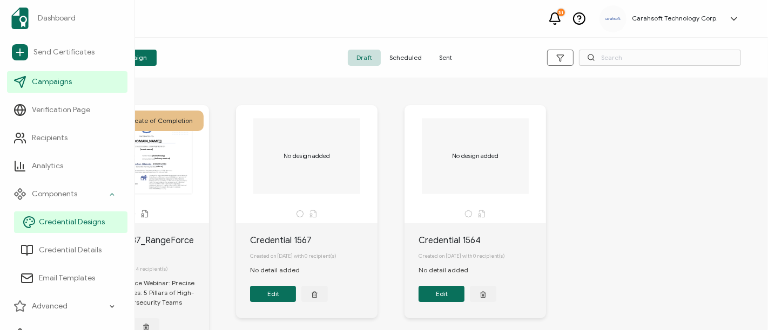
click at [90, 223] on span "Credential Designs" at bounding box center [72, 222] width 66 height 11
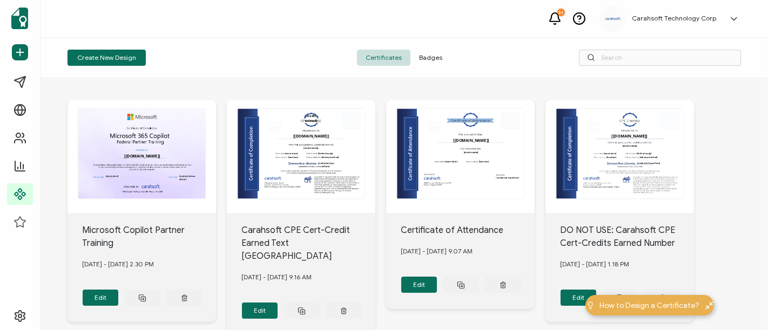
click at [435, 56] on span "Badges" at bounding box center [430, 58] width 40 height 16
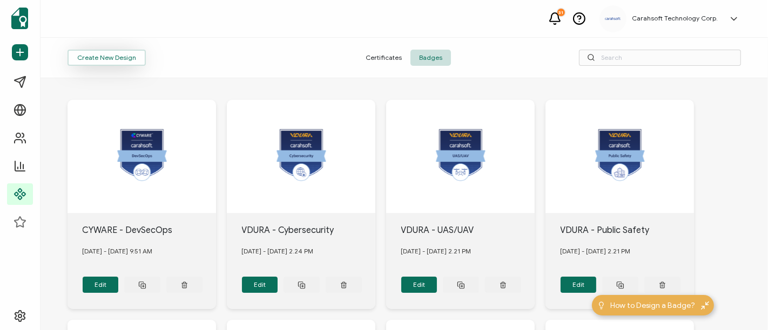
click at [120, 56] on button "Create New Design" at bounding box center [106, 58] width 78 height 16
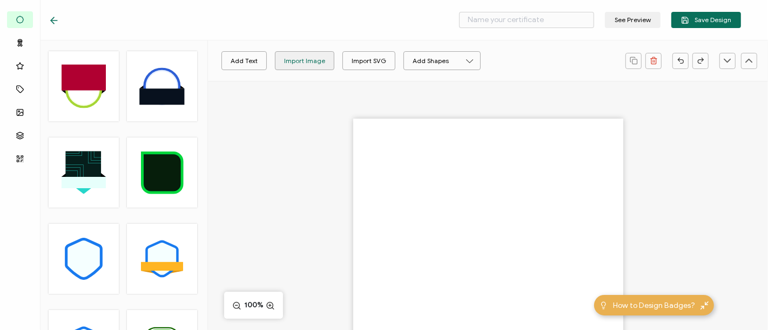
click at [286, 56] on div "Import Image" at bounding box center [304, 60] width 41 height 19
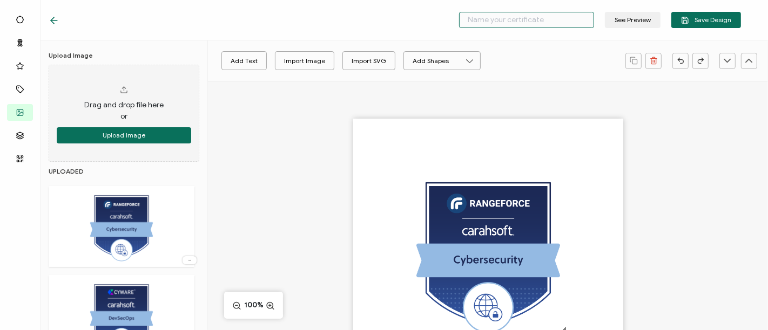
click at [516, 24] on input "text" at bounding box center [526, 20] width 135 height 16
click at [570, 23] on input "RangeForce - Cyber Security" at bounding box center [526, 20] width 135 height 16
type input "RangeForce - Cybersecurity"
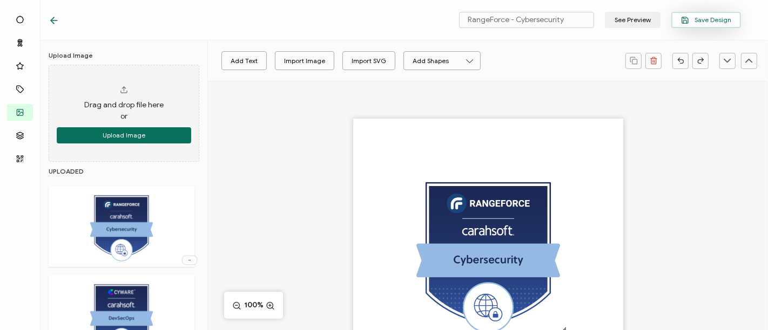
click at [712, 20] on span "Save Design" at bounding box center [706, 20] width 50 height 8
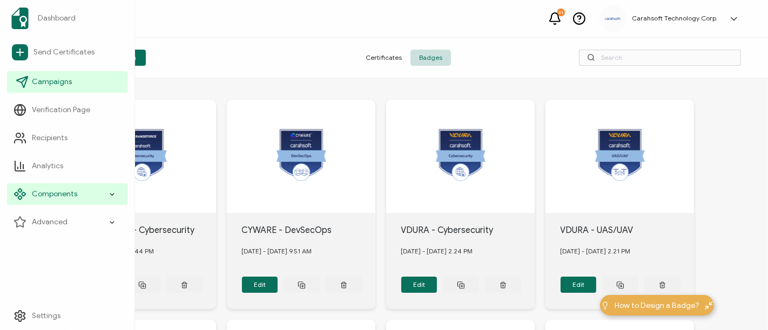
click at [55, 86] on span "Campaigns" at bounding box center [52, 82] width 40 height 11
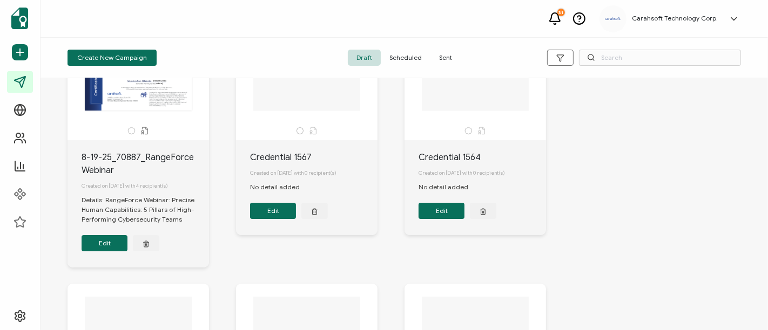
scroll to position [72, 0]
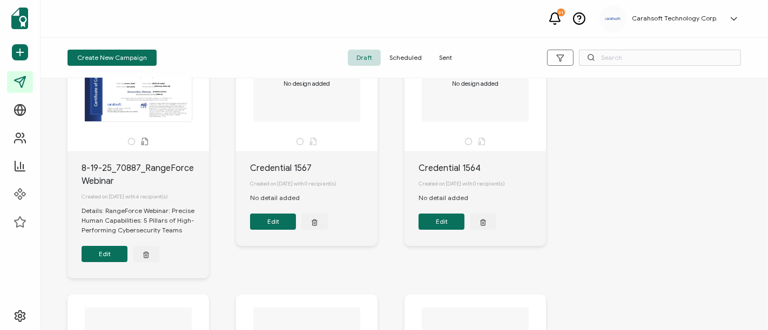
click at [106, 261] on button "Edit" at bounding box center [105, 254] width 46 height 16
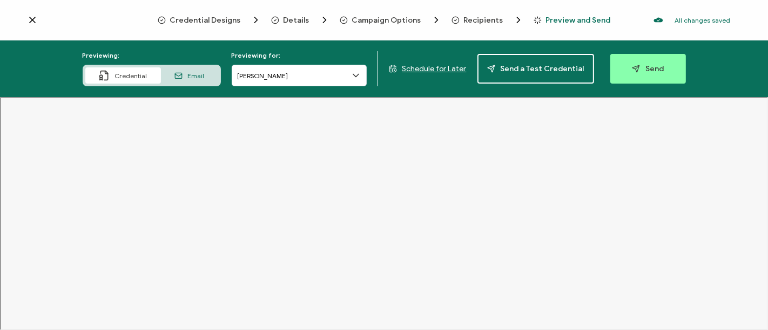
click at [220, 17] on span "Credential Designs" at bounding box center [205, 20] width 71 height 8
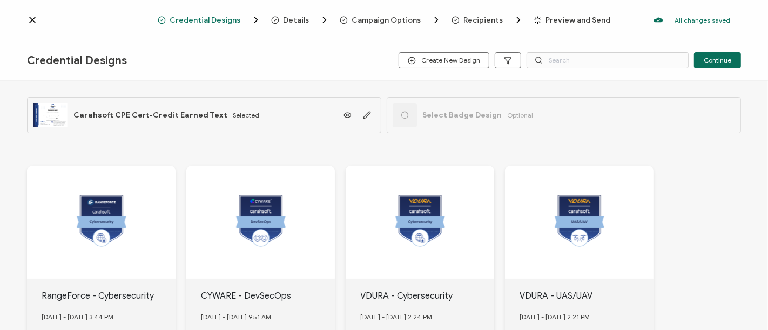
click at [476, 117] on span "Select Badge Design" at bounding box center [461, 115] width 79 height 9
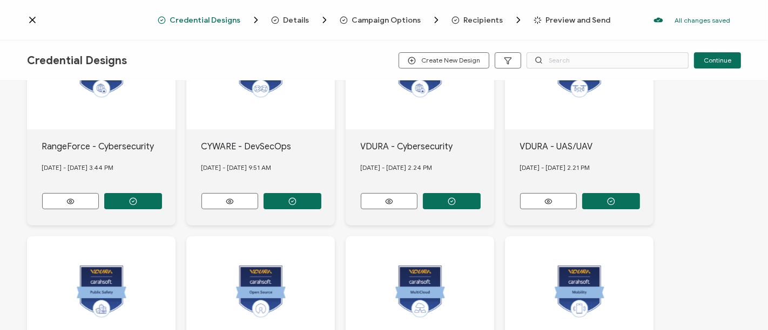
scroll to position [178, 0]
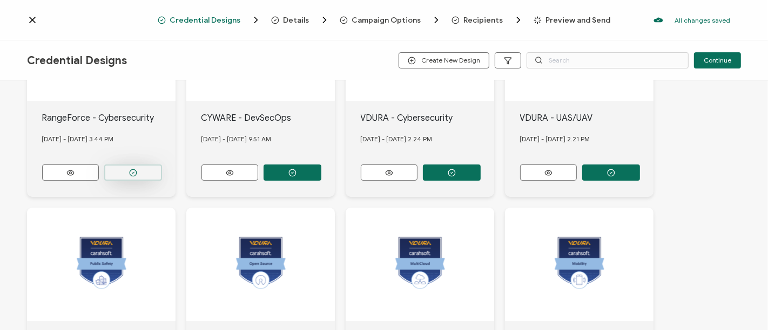
click at [143, 171] on button "button" at bounding box center [133, 173] width 58 height 16
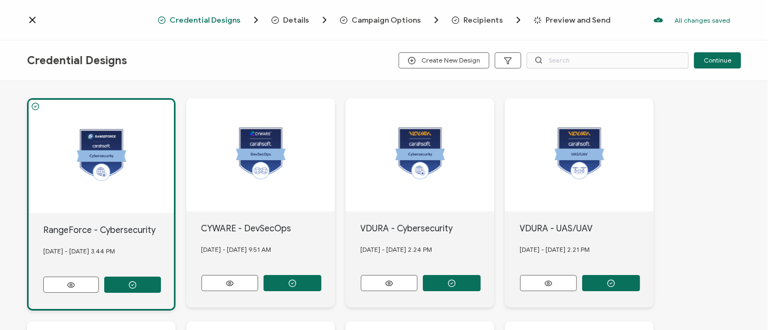
scroll to position [0, 0]
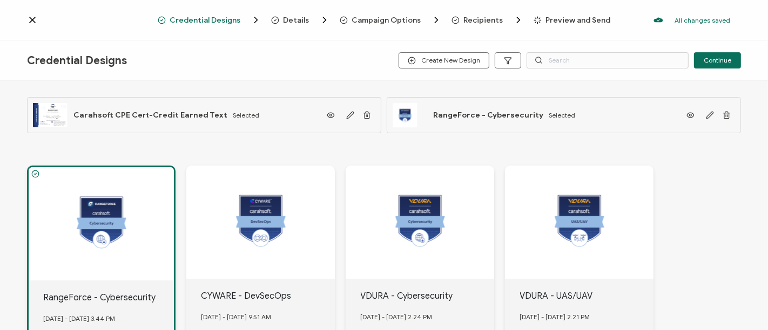
click at [549, 21] on span "Preview and Send" at bounding box center [578, 20] width 65 height 8
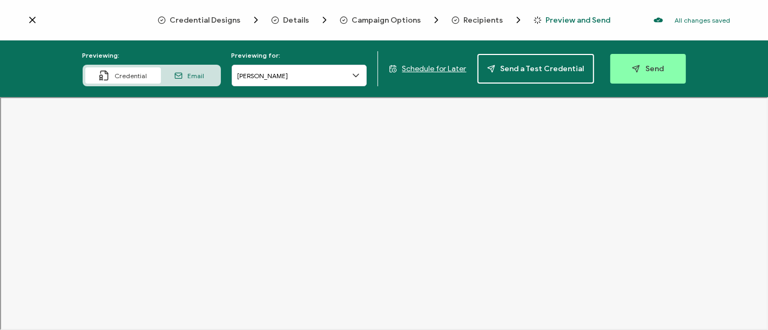
click at [473, 21] on span "Recipients" at bounding box center [483, 20] width 39 height 8
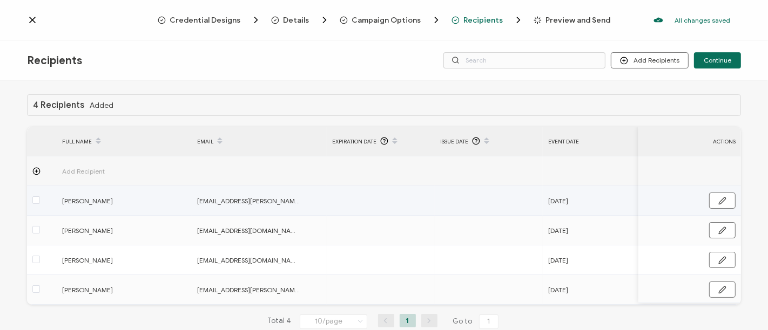
scroll to position [25, 0]
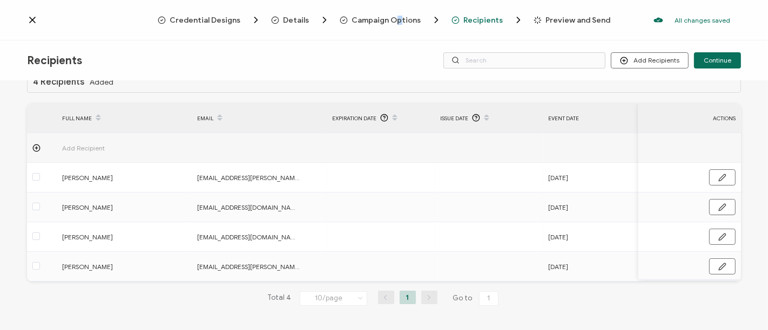
click at [399, 17] on span "Campaign Options" at bounding box center [386, 20] width 69 height 8
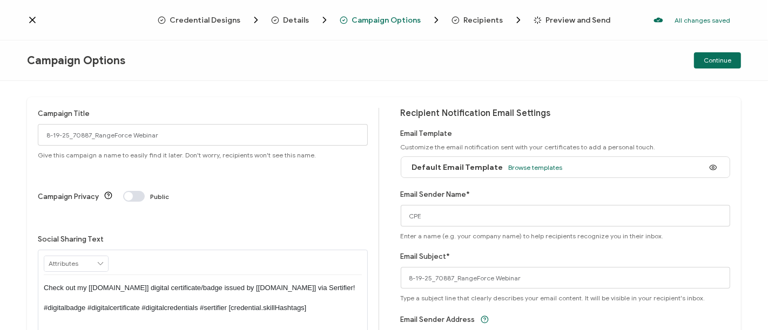
click at [296, 13] on div "Credential Designs Details Campaign Options Recipients Preview and Send All cha…" at bounding box center [384, 20] width 768 height 40
click at [296, 21] on span "Details" at bounding box center [296, 20] width 26 height 8
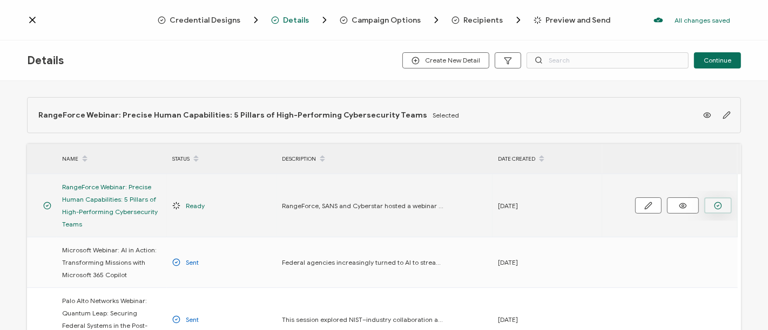
click at [721, 211] on button "button" at bounding box center [718, 206] width 28 height 16
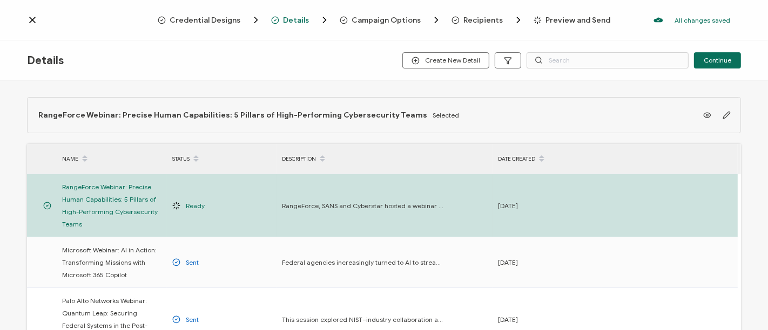
click at [567, 19] on span "Preview and Send" at bounding box center [578, 20] width 65 height 8
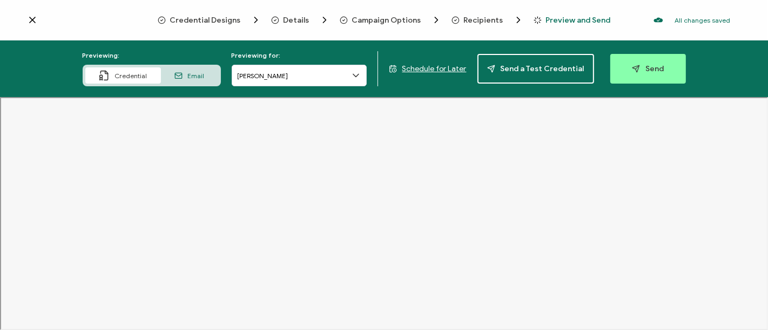
click at [361, 79] on icon at bounding box center [355, 75] width 11 height 11
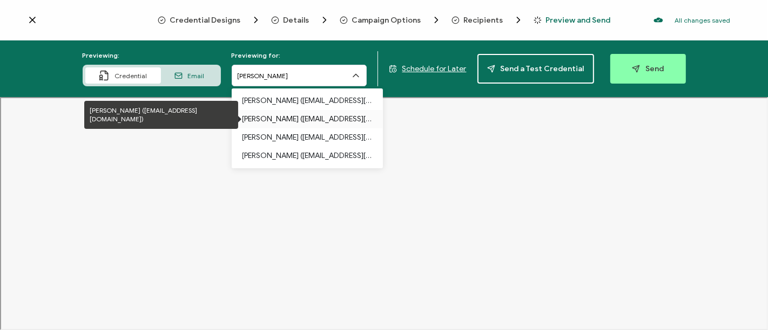
click at [336, 121] on p "[PERSON_NAME] ([EMAIL_ADDRESS][DOMAIN_NAME])" at bounding box center [307, 119] width 130 height 18
